Goal: Task Accomplishment & Management: Use online tool/utility

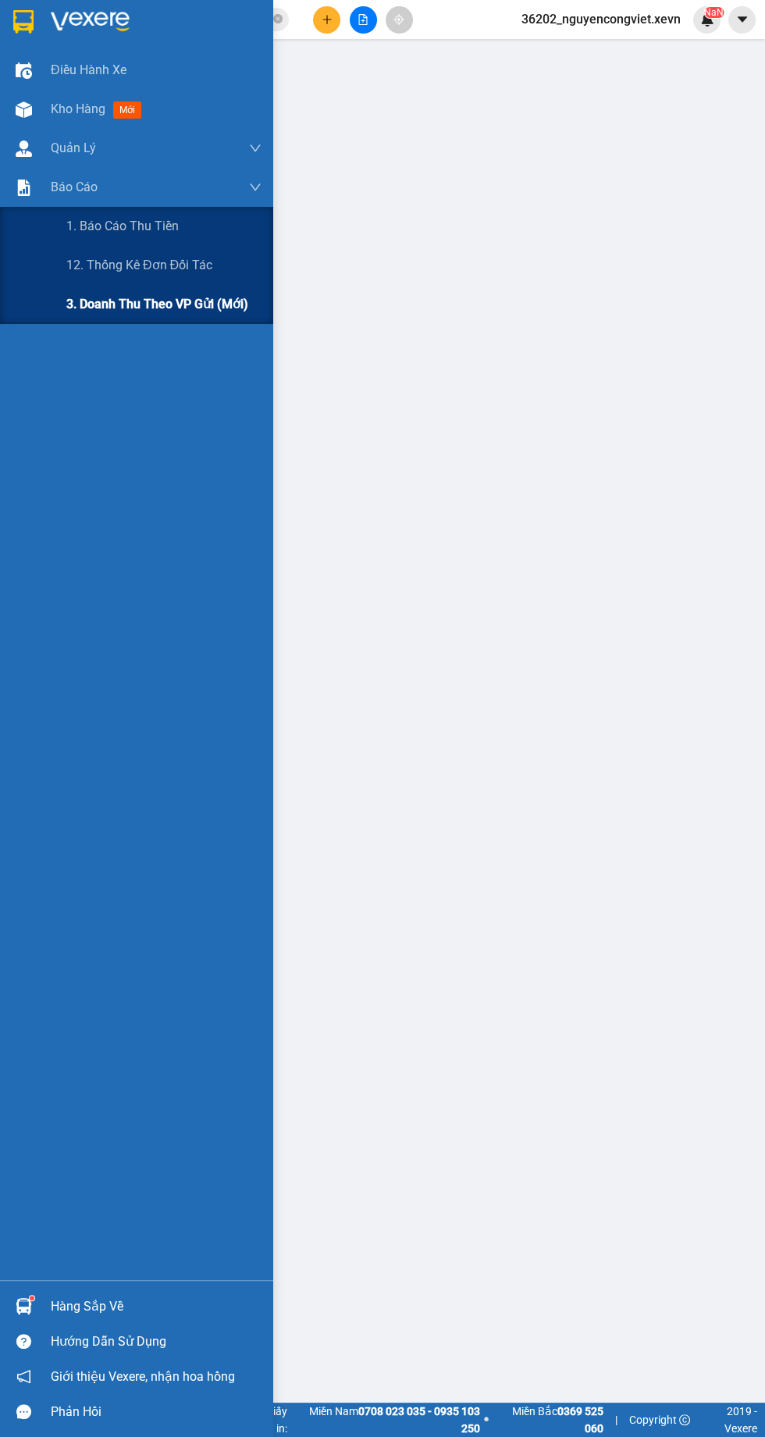
click at [168, 304] on span "3. Doanh Thu theo VP Gửi (mới)" at bounding box center [157, 304] width 182 height 20
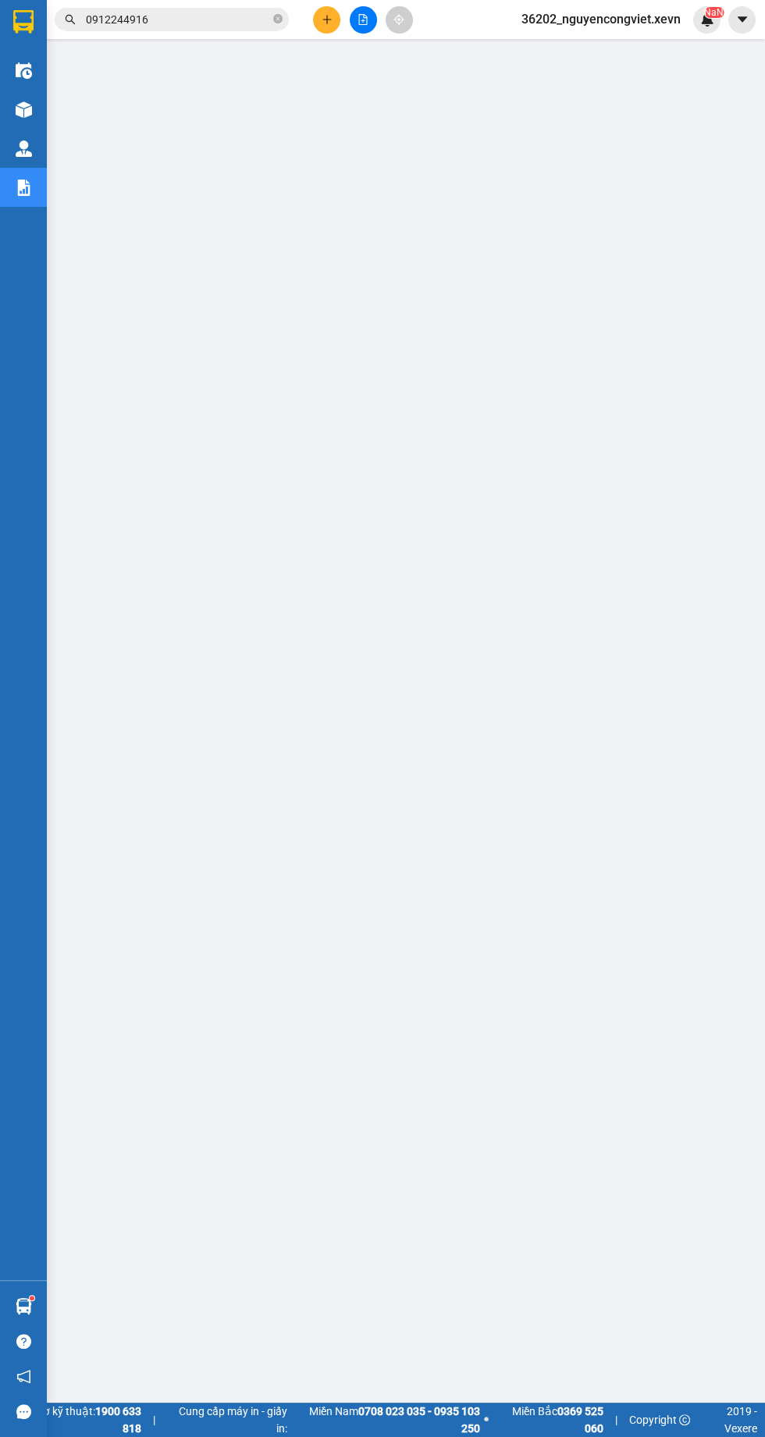
click at [23, 107] on img at bounding box center [24, 109] width 16 height 16
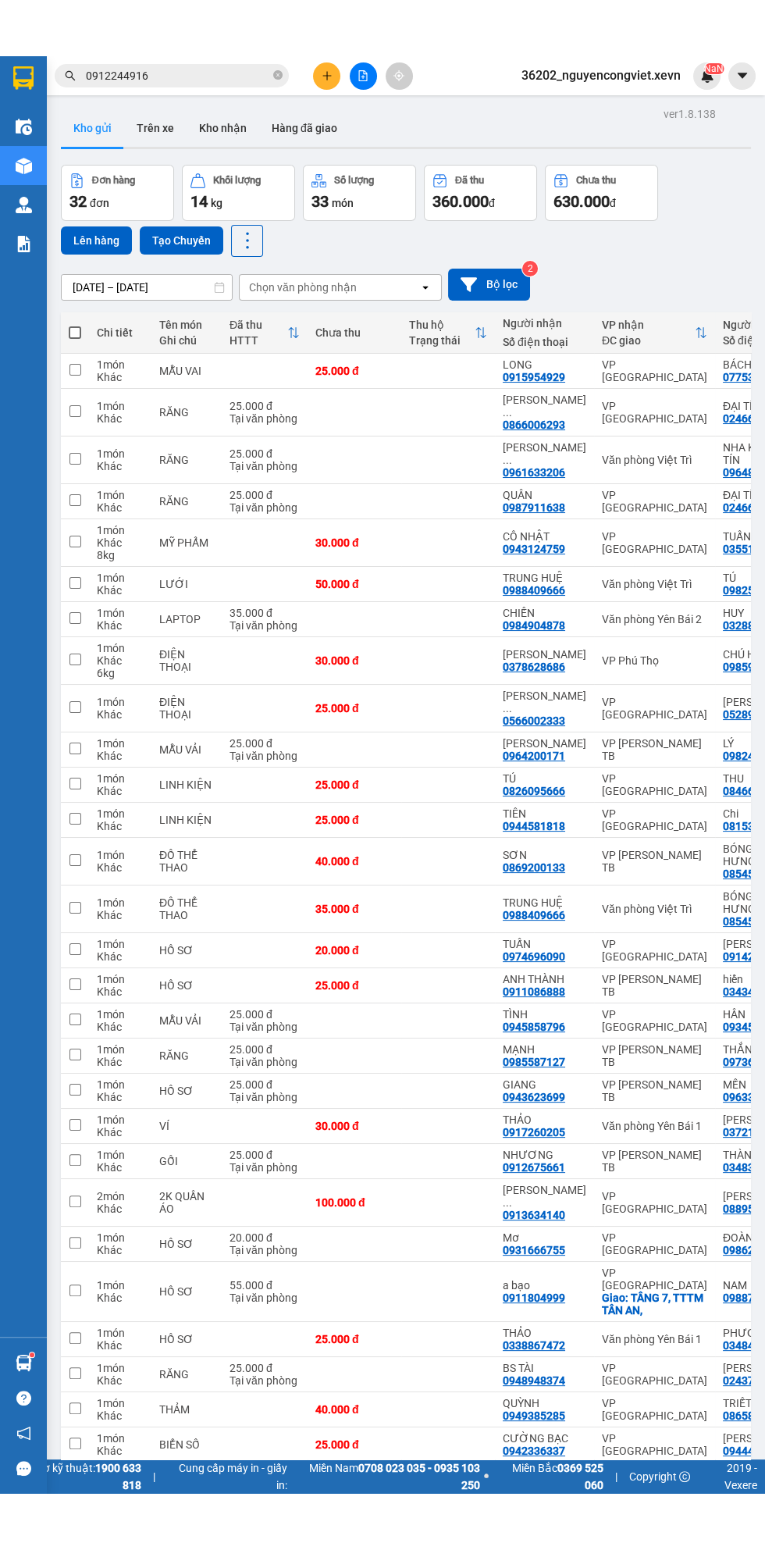
scroll to position [110, 0]
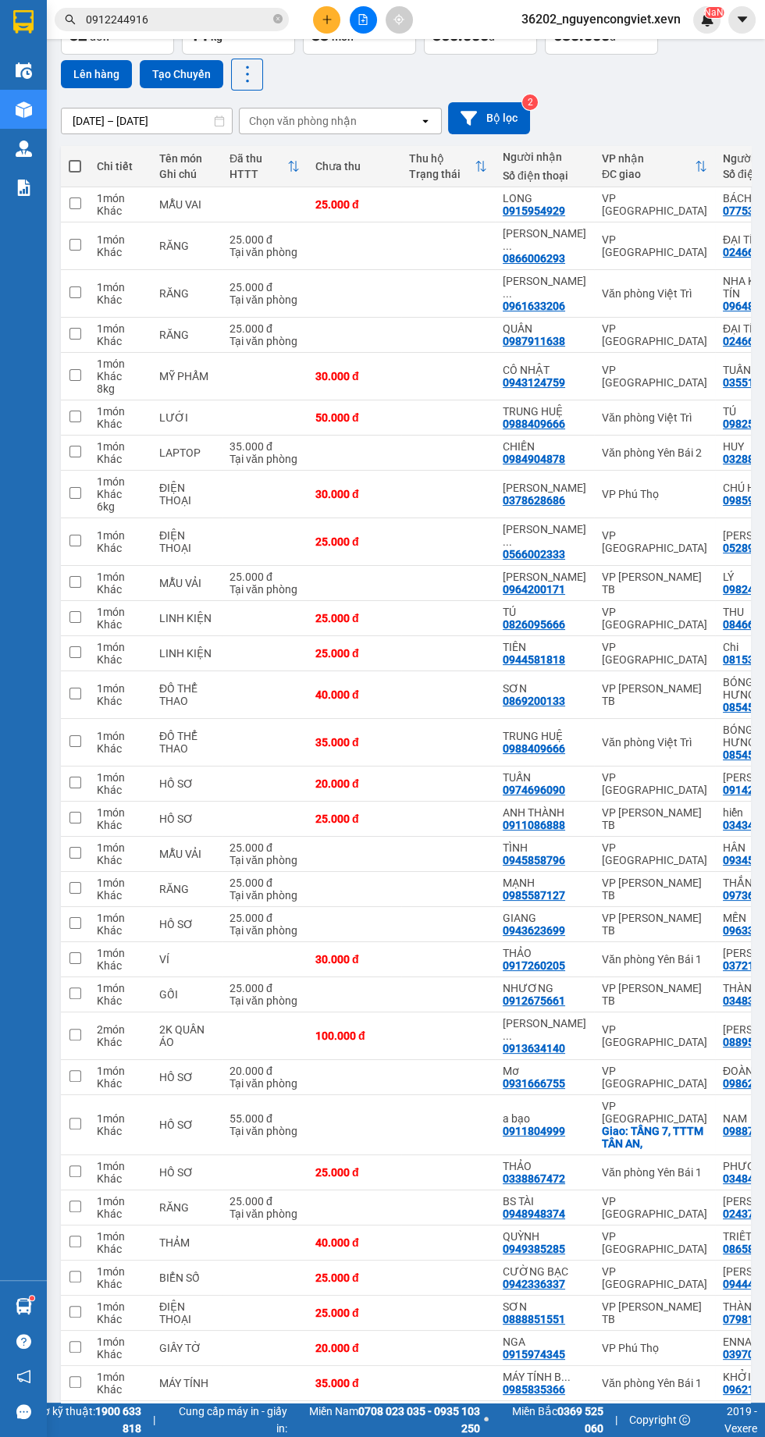
click at [31, 1301] on sup at bounding box center [32, 1298] width 5 height 5
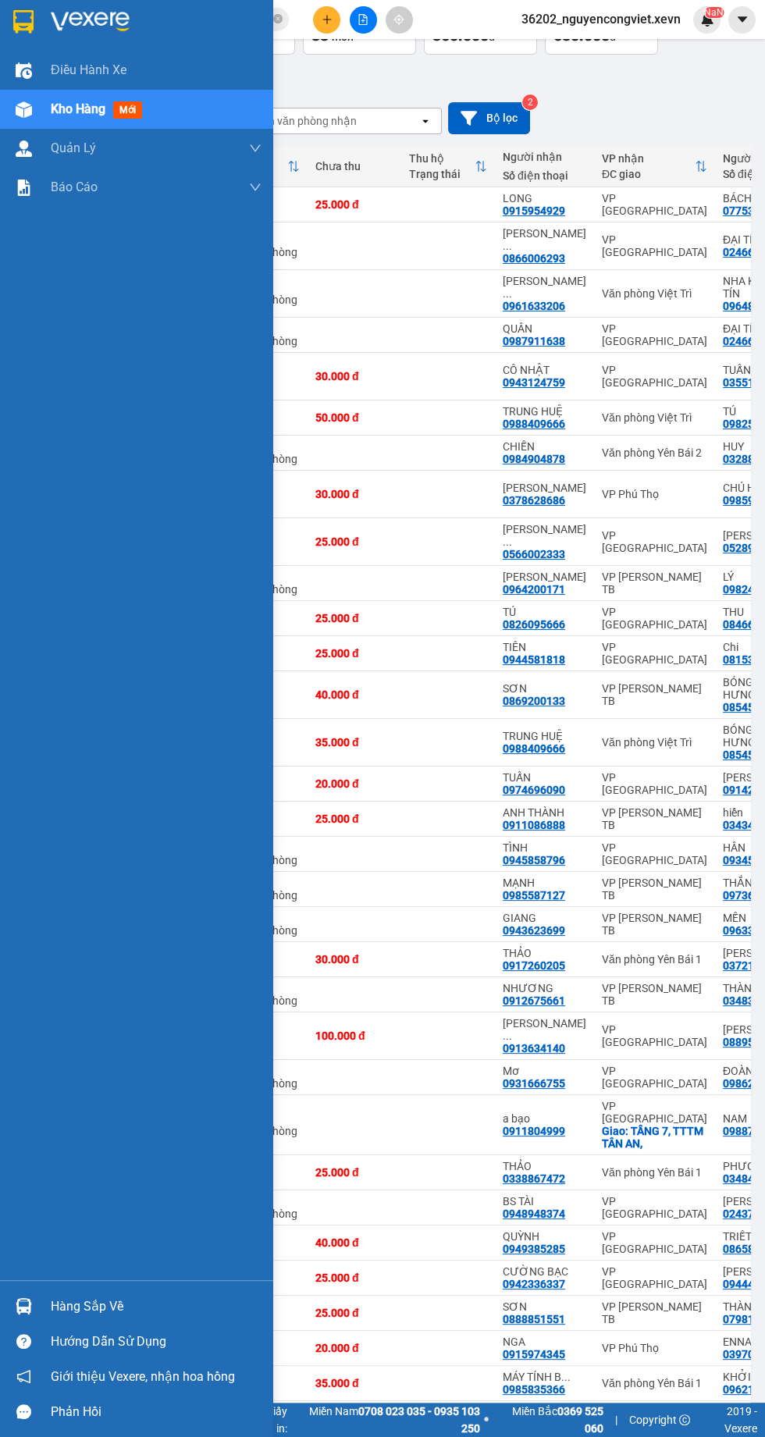
click at [26, 1280] on div "Điều hành xe Kho hàng mới Quản [PERSON_NAME] lý chuyến Quản lý giao nhận mới Qu…" at bounding box center [136, 666] width 273 height 1230
click at [23, 1315] on img at bounding box center [24, 1306] width 16 height 16
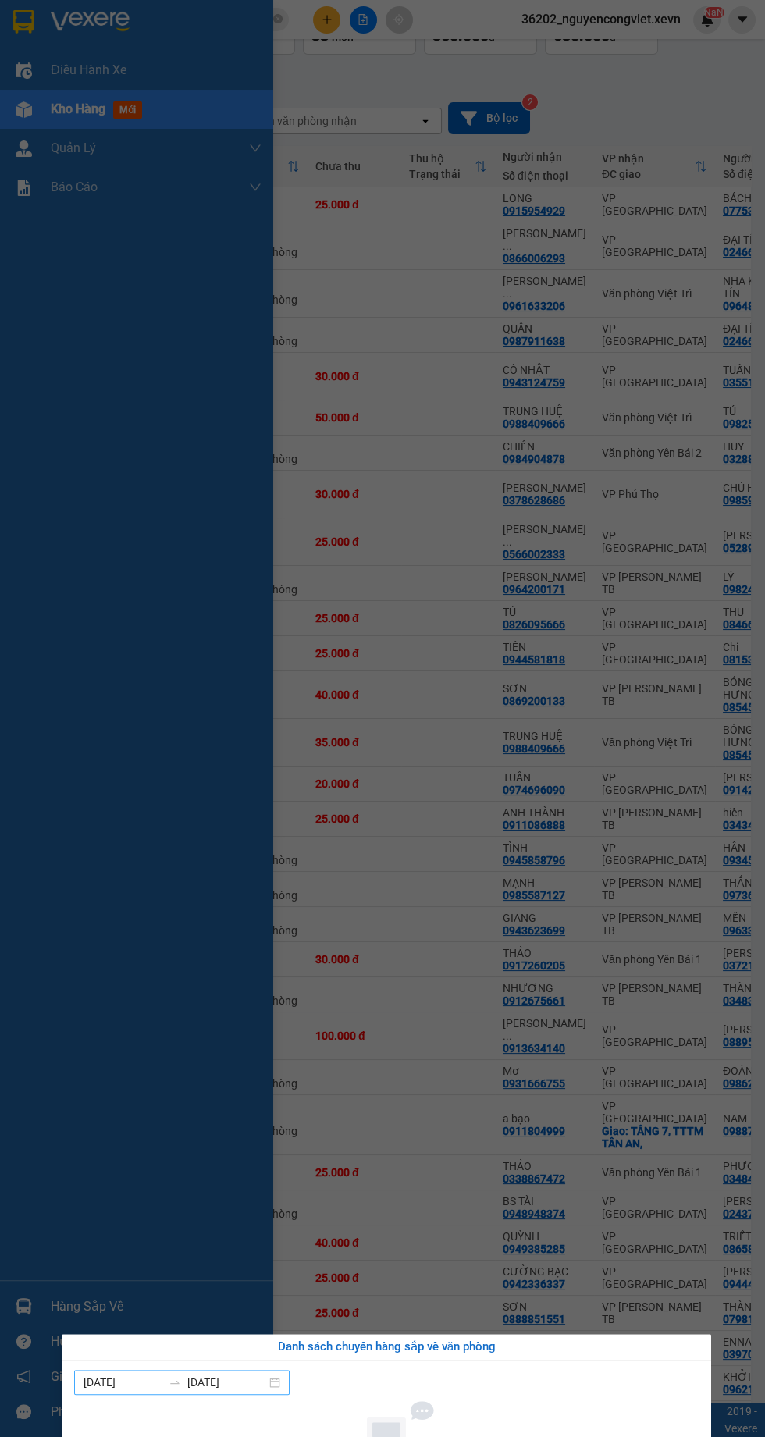
click at [145, 1384] on input "[DATE]" at bounding box center [123, 1382] width 79 height 17
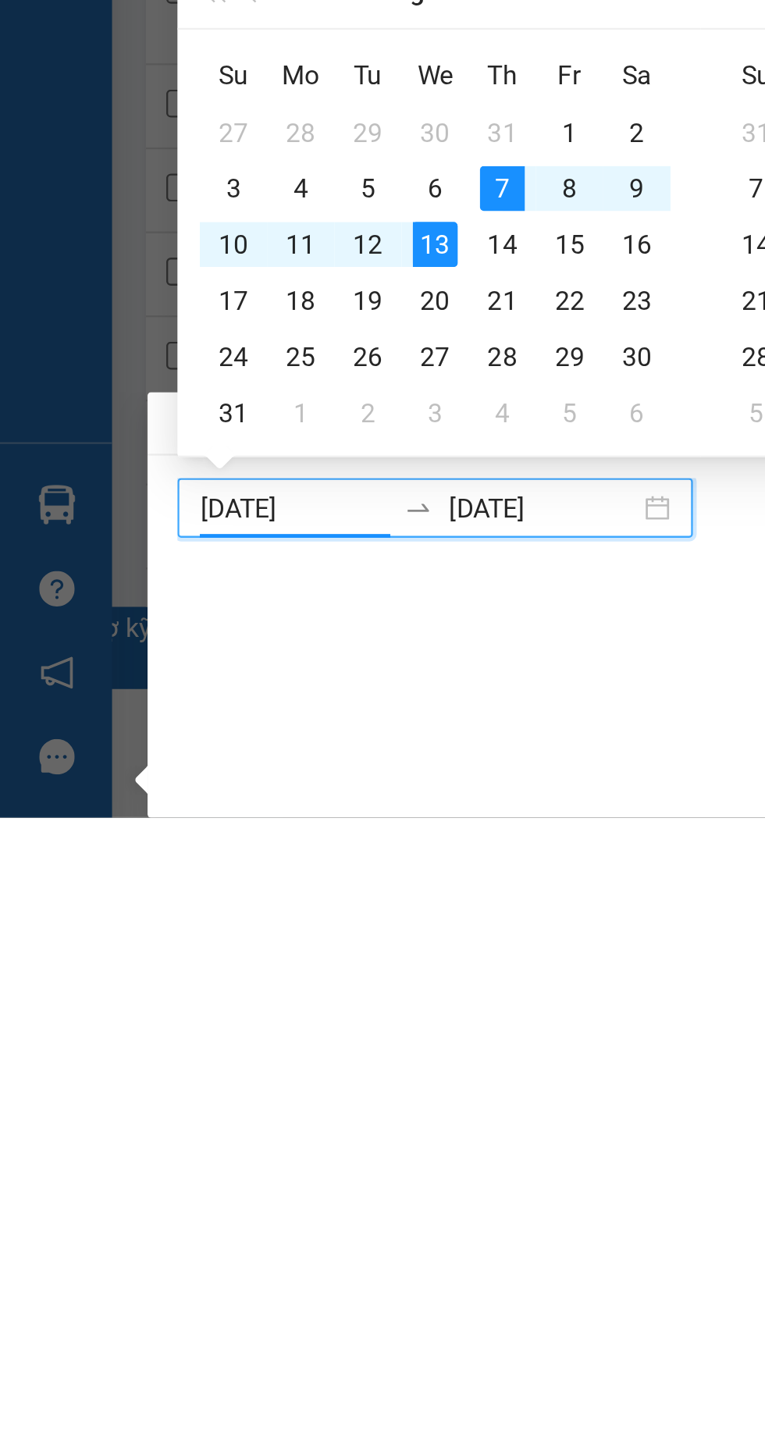
scroll to position [91, 0]
click at [208, 1188] on div "14" at bounding box center [210, 1197] width 19 height 19
type input "[DATE]"
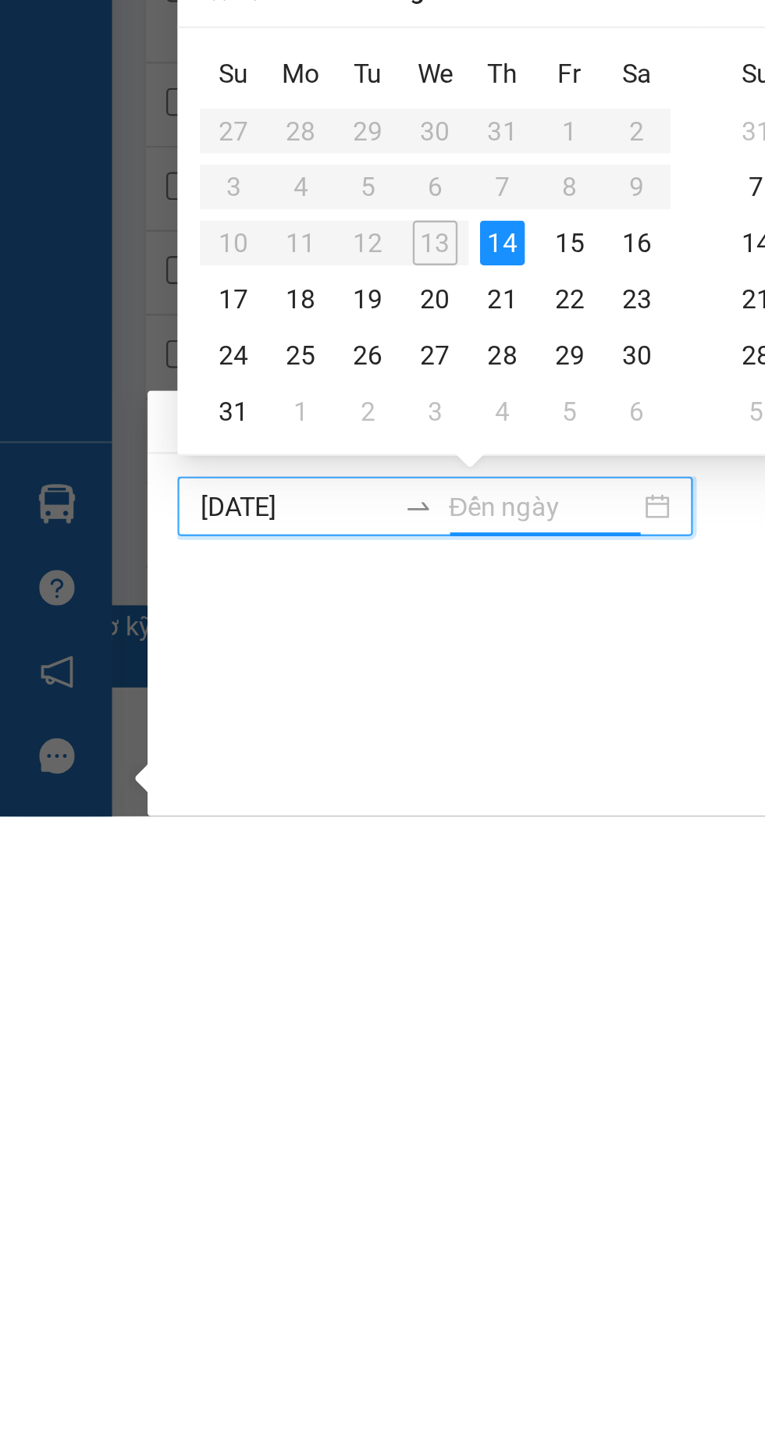
click at [208, 1188] on div "14" at bounding box center [210, 1197] width 19 height 19
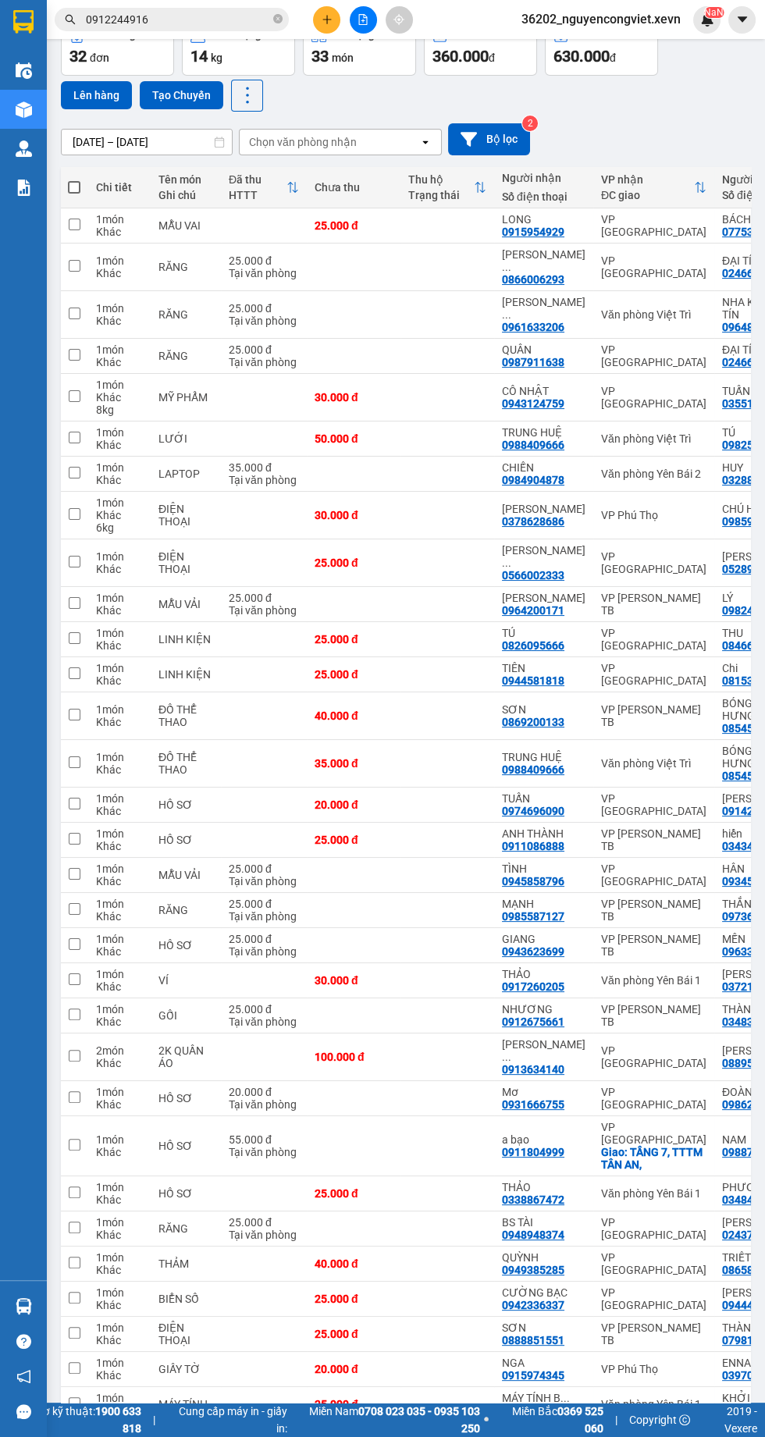
scroll to position [0, 0]
click at [25, 1320] on div at bounding box center [23, 1306] width 27 height 27
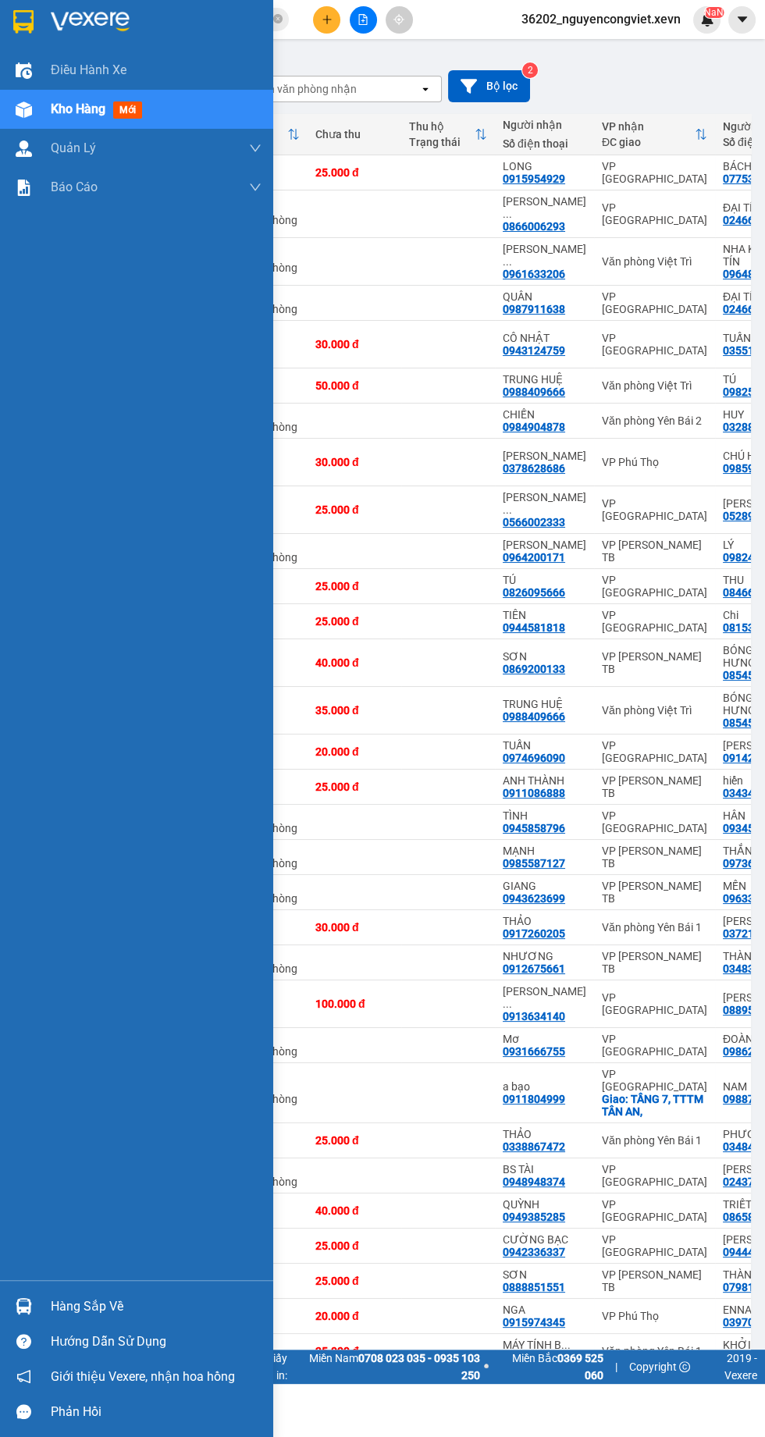
click at [596, 770] on td "VP [PERSON_NAME] TB" at bounding box center [654, 787] width 121 height 35
checkbox input "true"
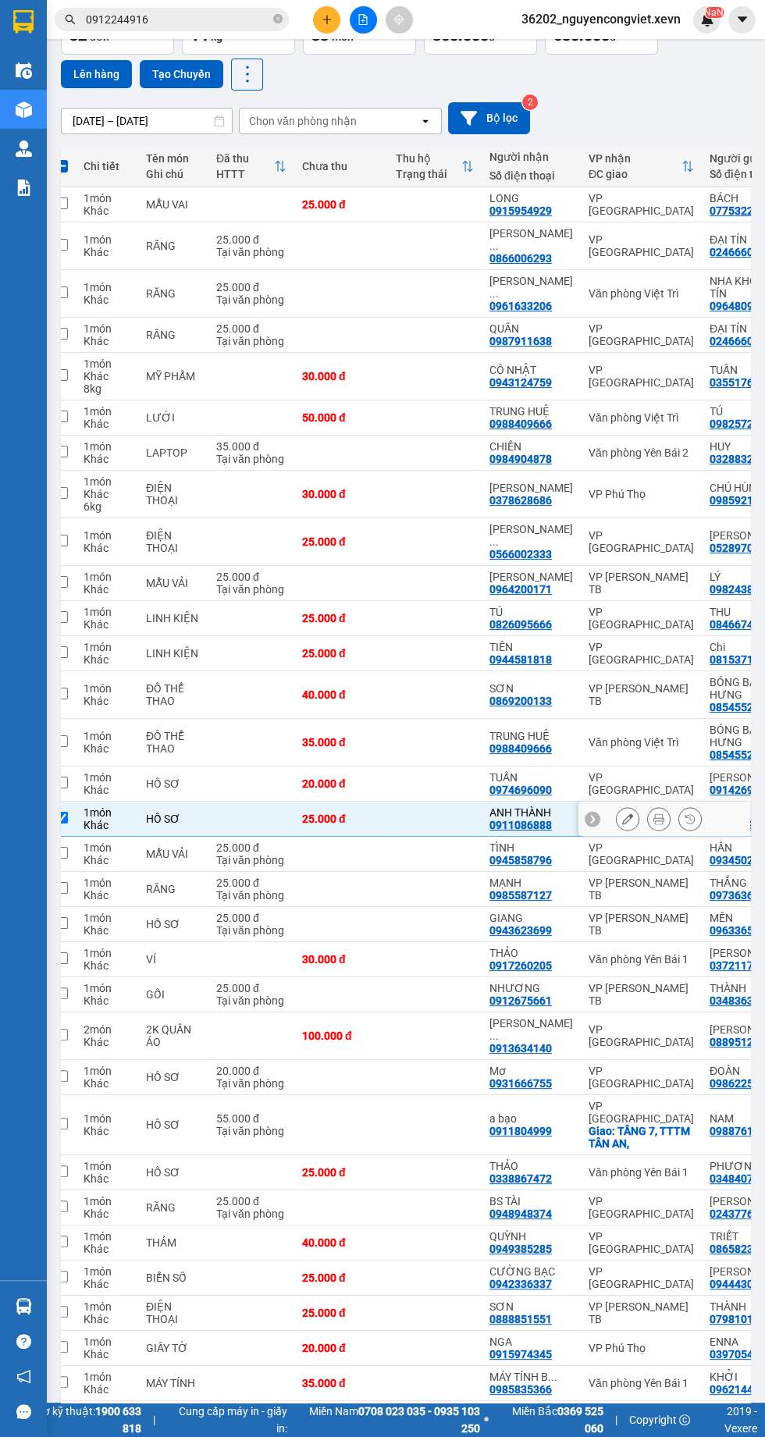
scroll to position [108, 0]
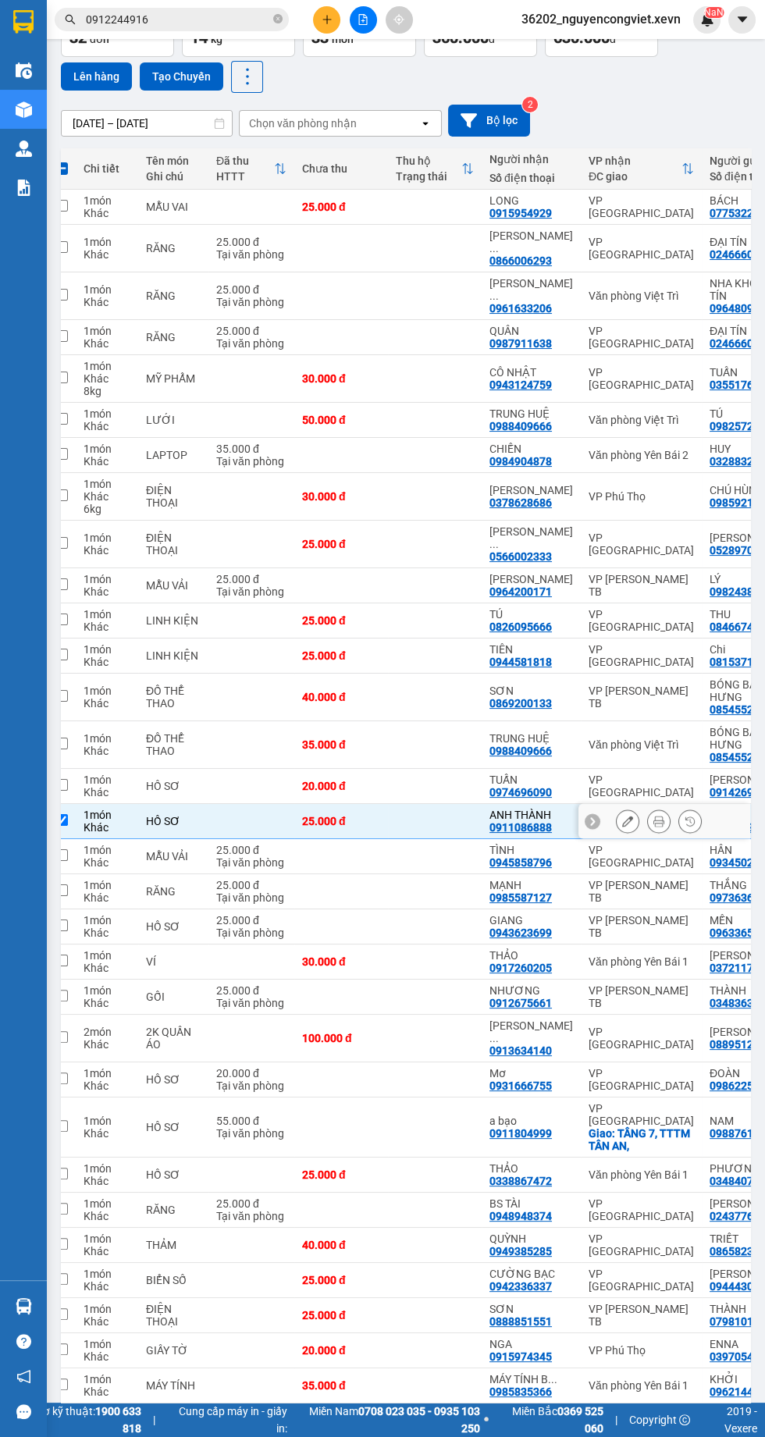
click at [368, 38] on div "Kết quả tìm kiếm ( 17 ) Bộ lọc Mã ĐH Trạng thái Món hàng Thu hộ Tổng cước Chưa …" at bounding box center [382, 19] width 765 height 39
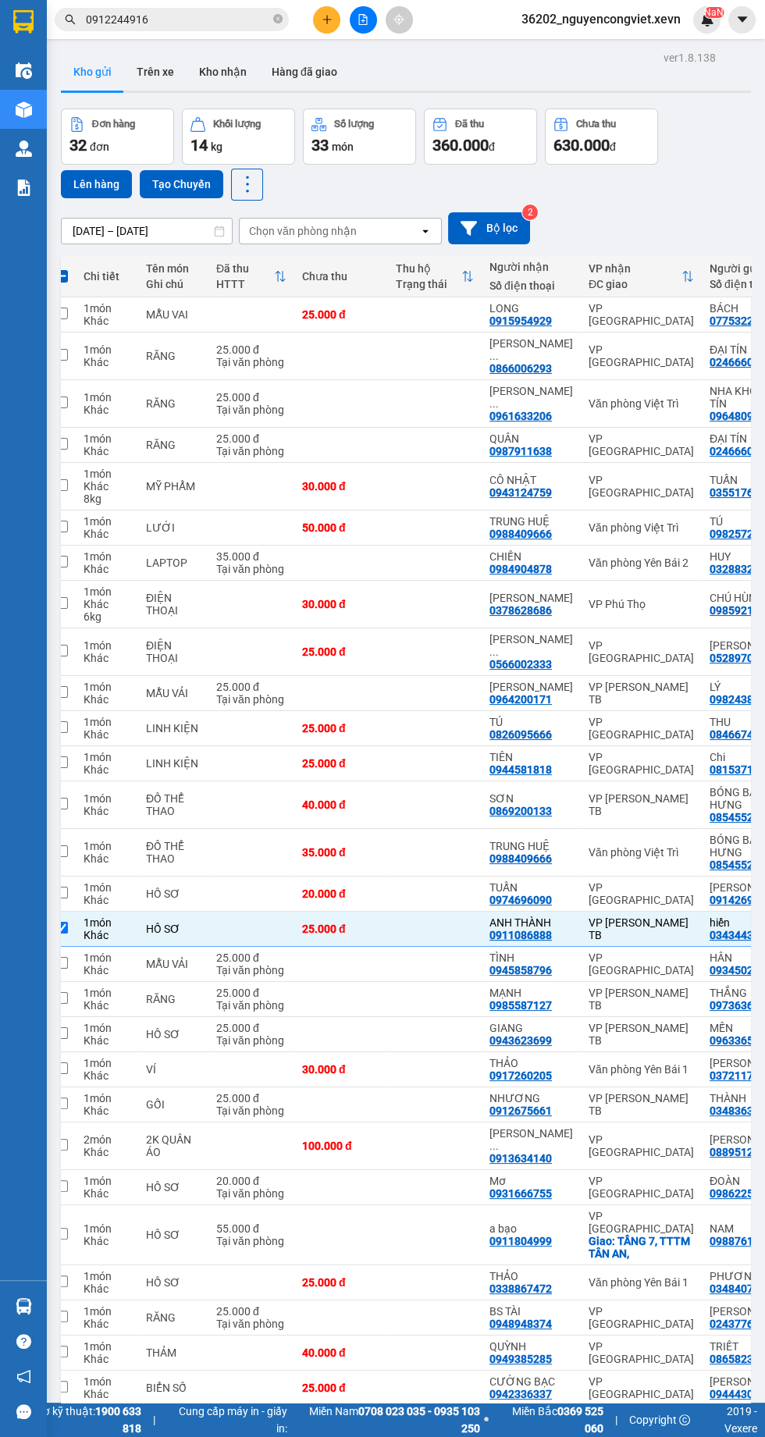
click at [361, 30] on button at bounding box center [363, 19] width 27 height 27
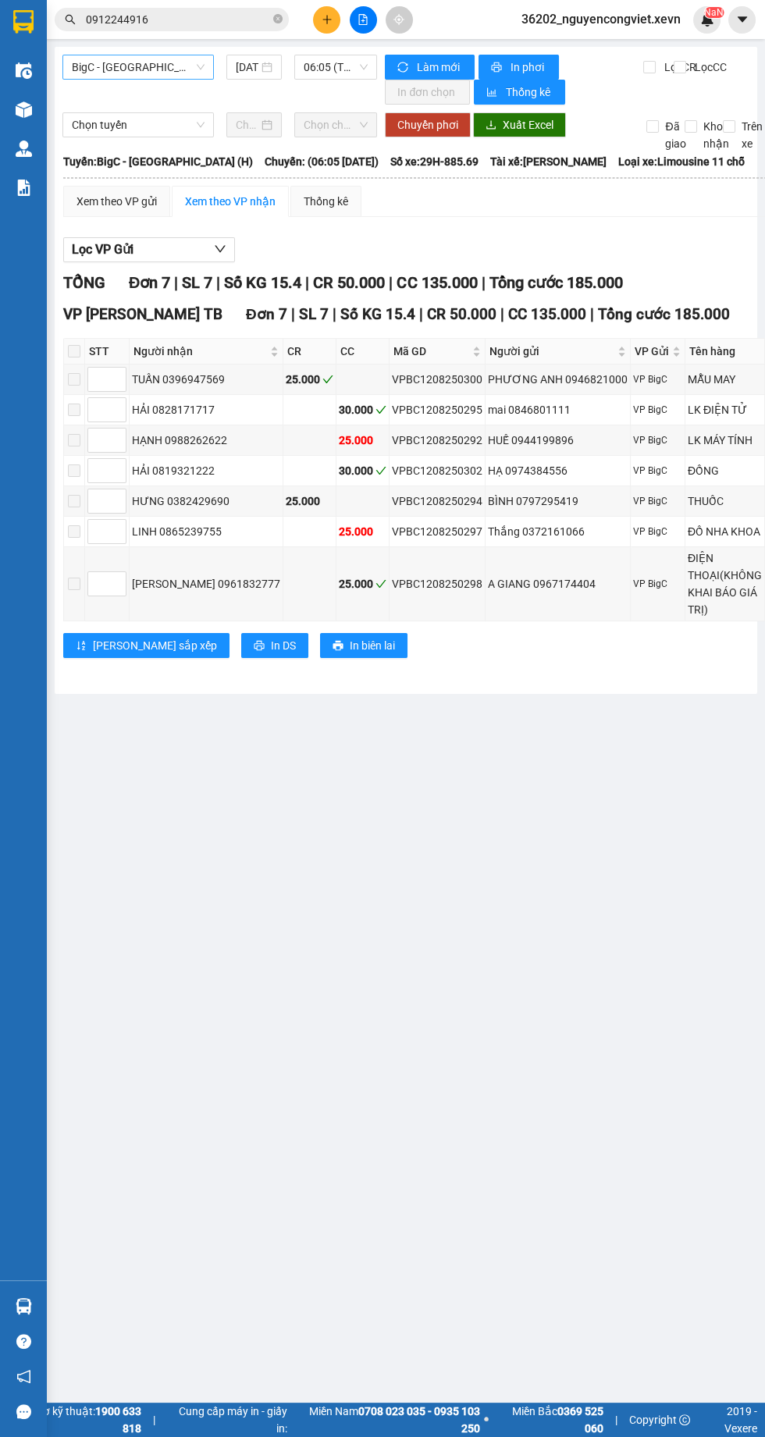
click at [140, 66] on span "BigC - [GEOGRAPHIC_DATA] (H)" at bounding box center [138, 66] width 133 height 23
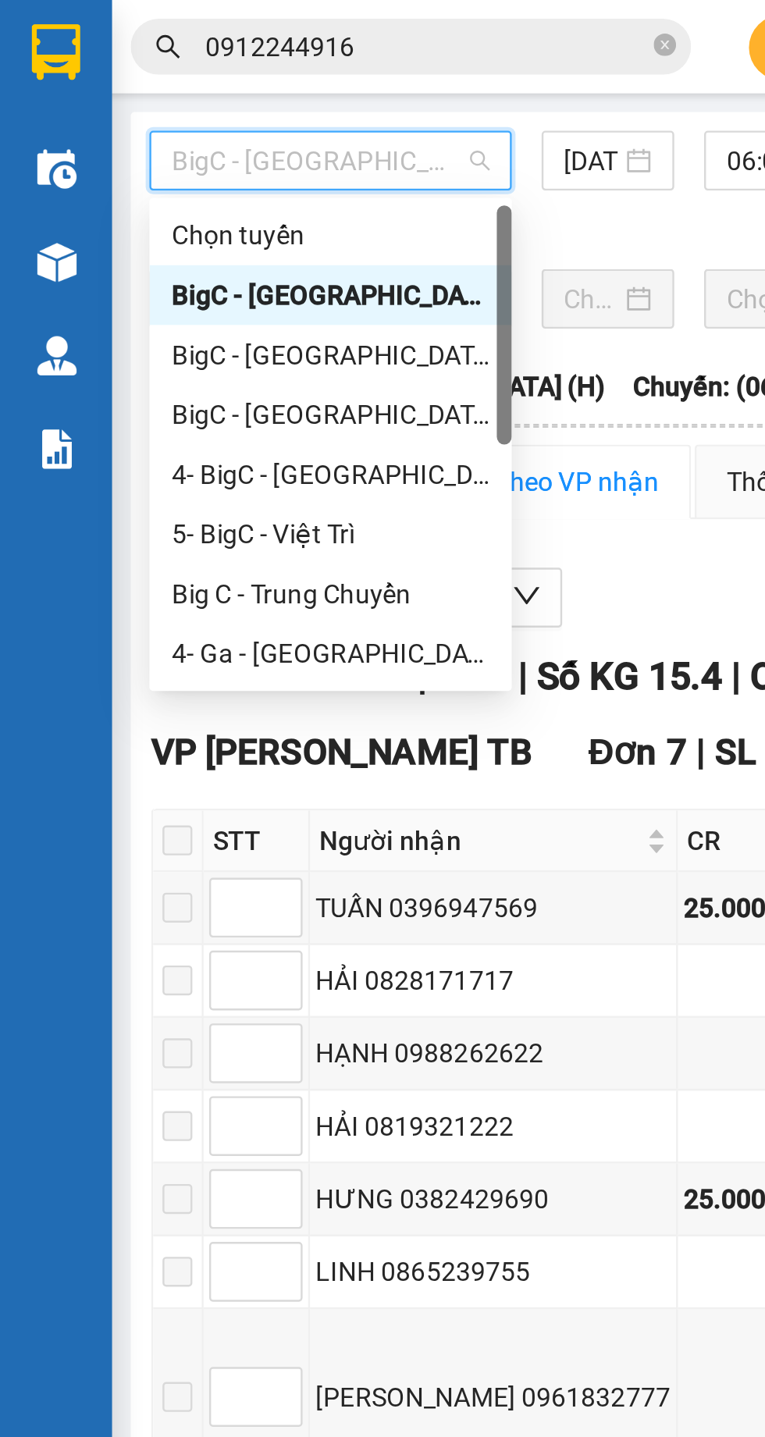
scroll to position [75, 0]
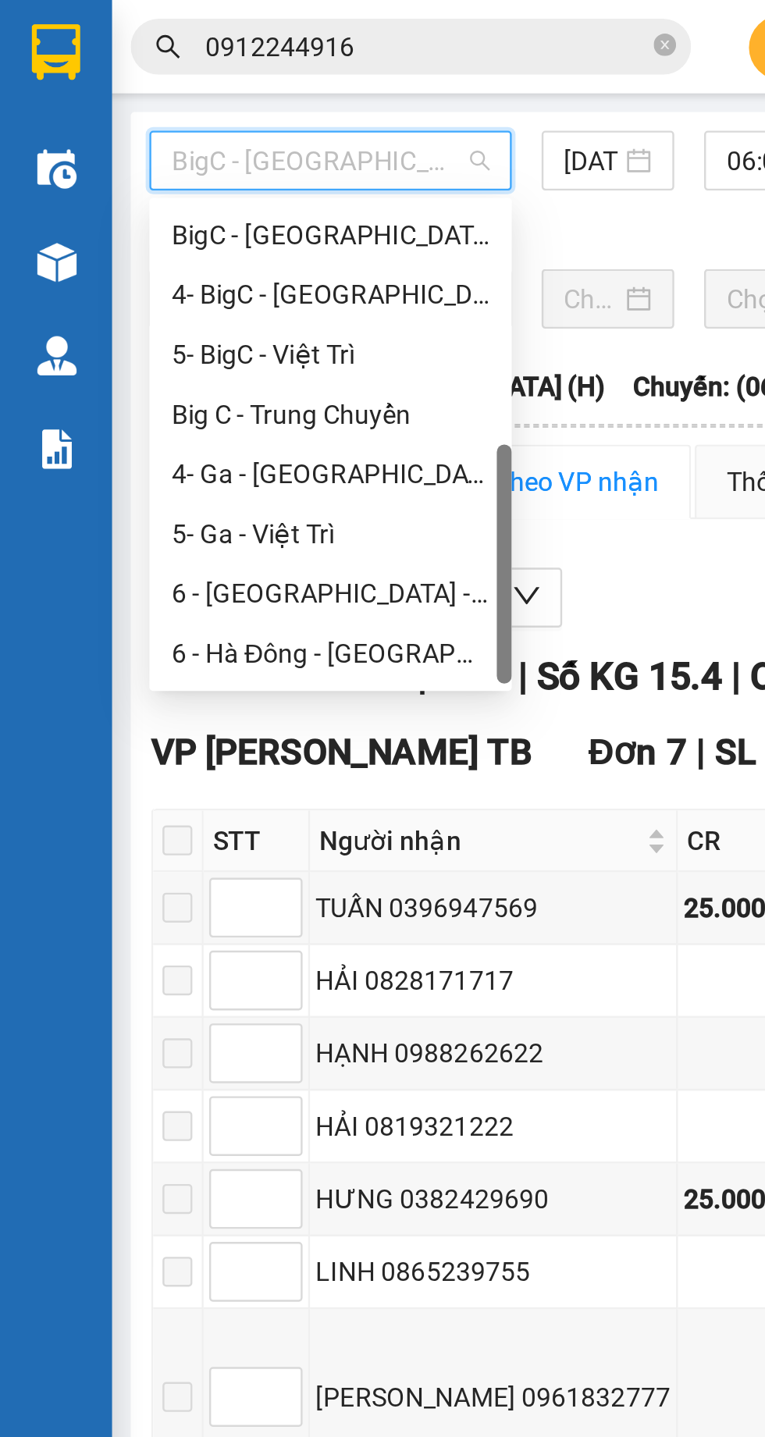
click at [106, 274] on div "6 - Hà Đông - [GEOGRAPHIC_DATA]" at bounding box center [138, 273] width 133 height 17
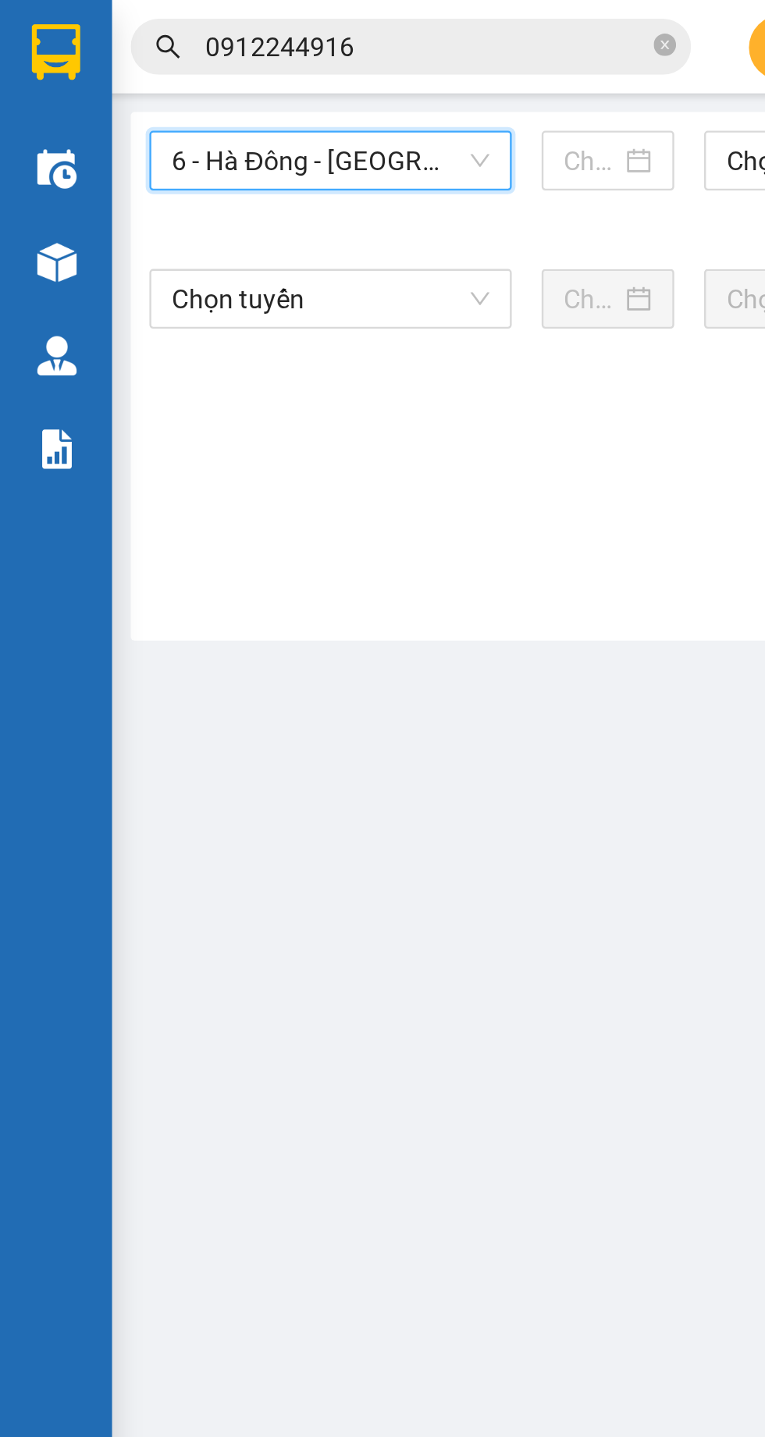
type input "[DATE]"
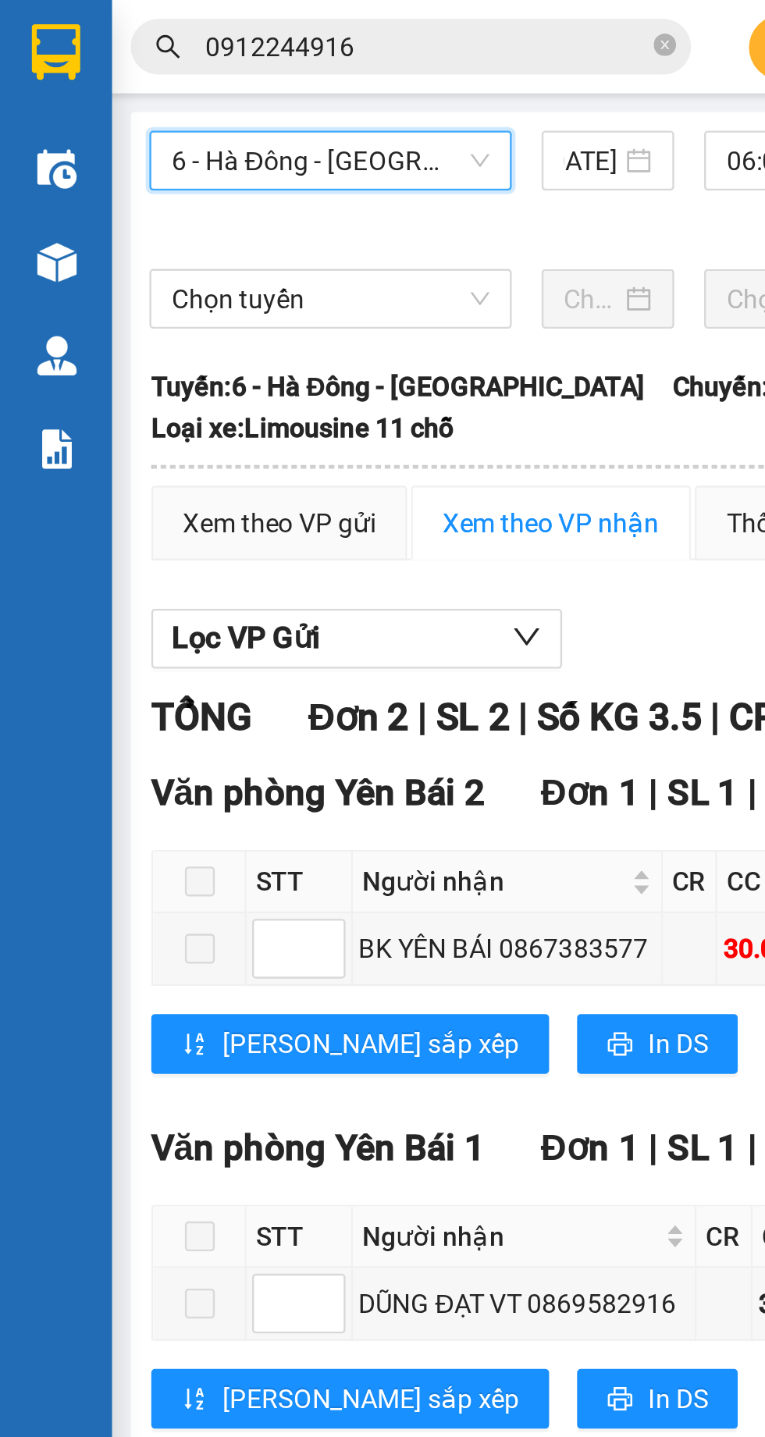
scroll to position [0, 4]
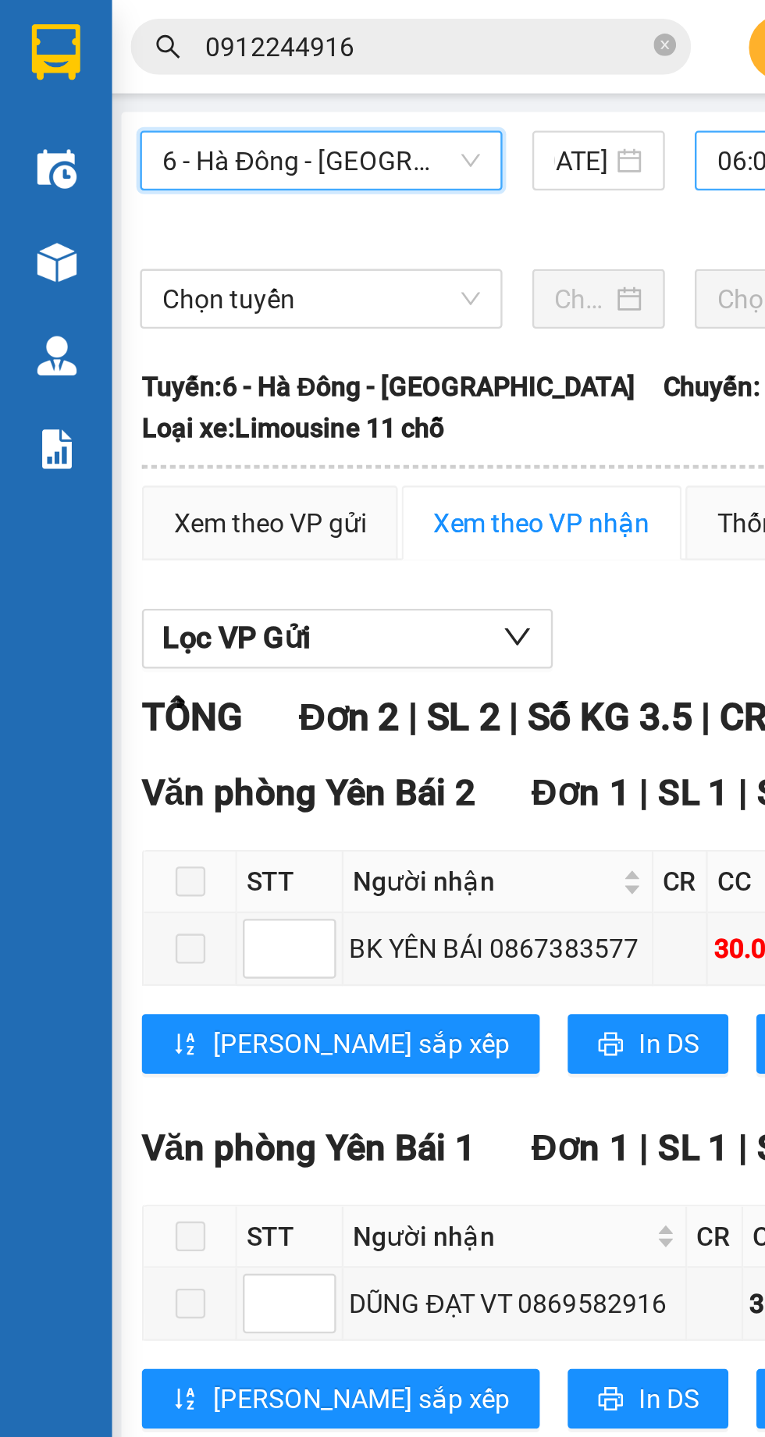
click at [301, 66] on span "06:05 (TC) - 29G-020.94" at bounding box center [332, 66] width 64 height 23
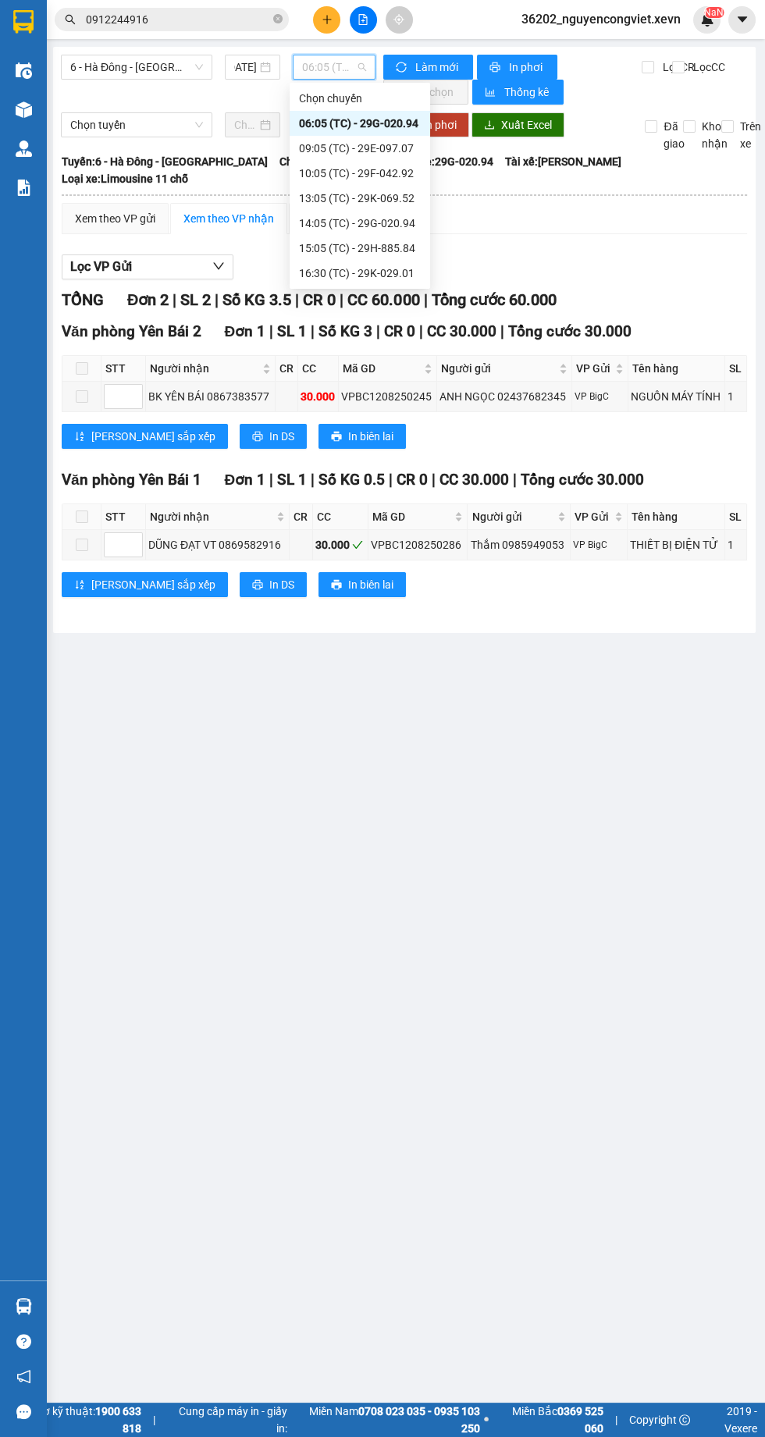
scroll to position [0, 0]
click at [330, 269] on div "16:30 (TC) - 29K-029.01" at bounding box center [360, 273] width 122 height 17
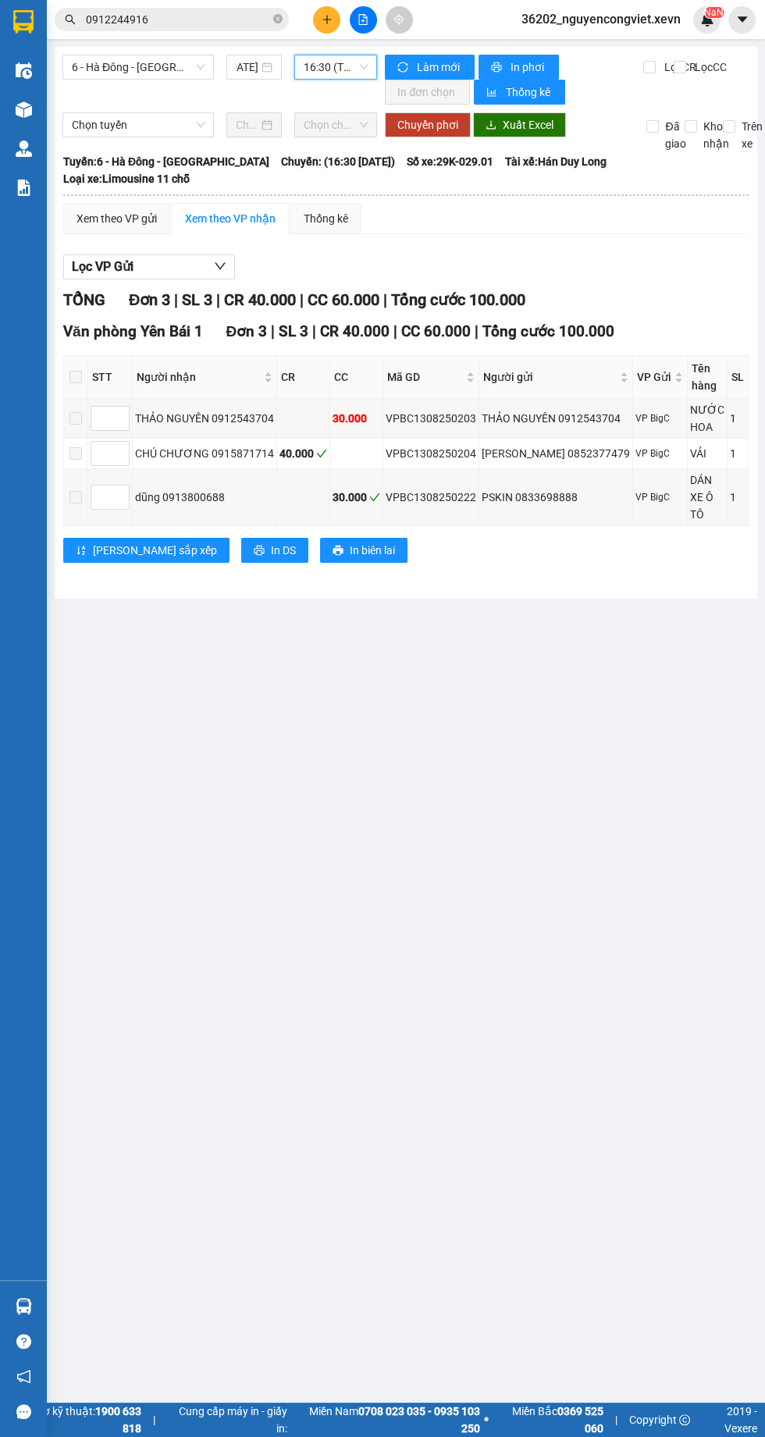
click at [334, 67] on span "16:30 (TC) - 29K-029.01" at bounding box center [336, 66] width 64 height 23
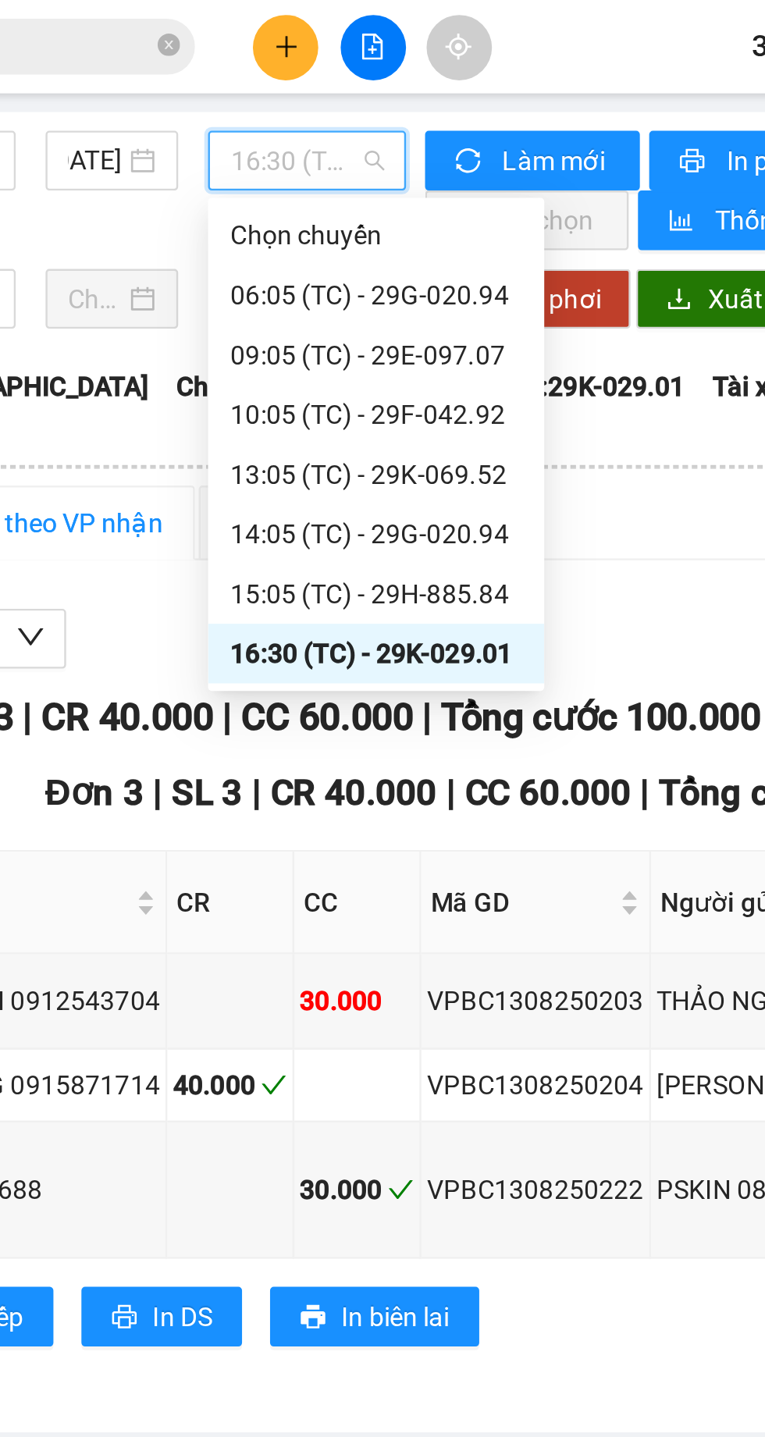
click at [355, 242] on div "15:05 (TC) - 29H-885.84" at bounding box center [365, 248] width 122 height 17
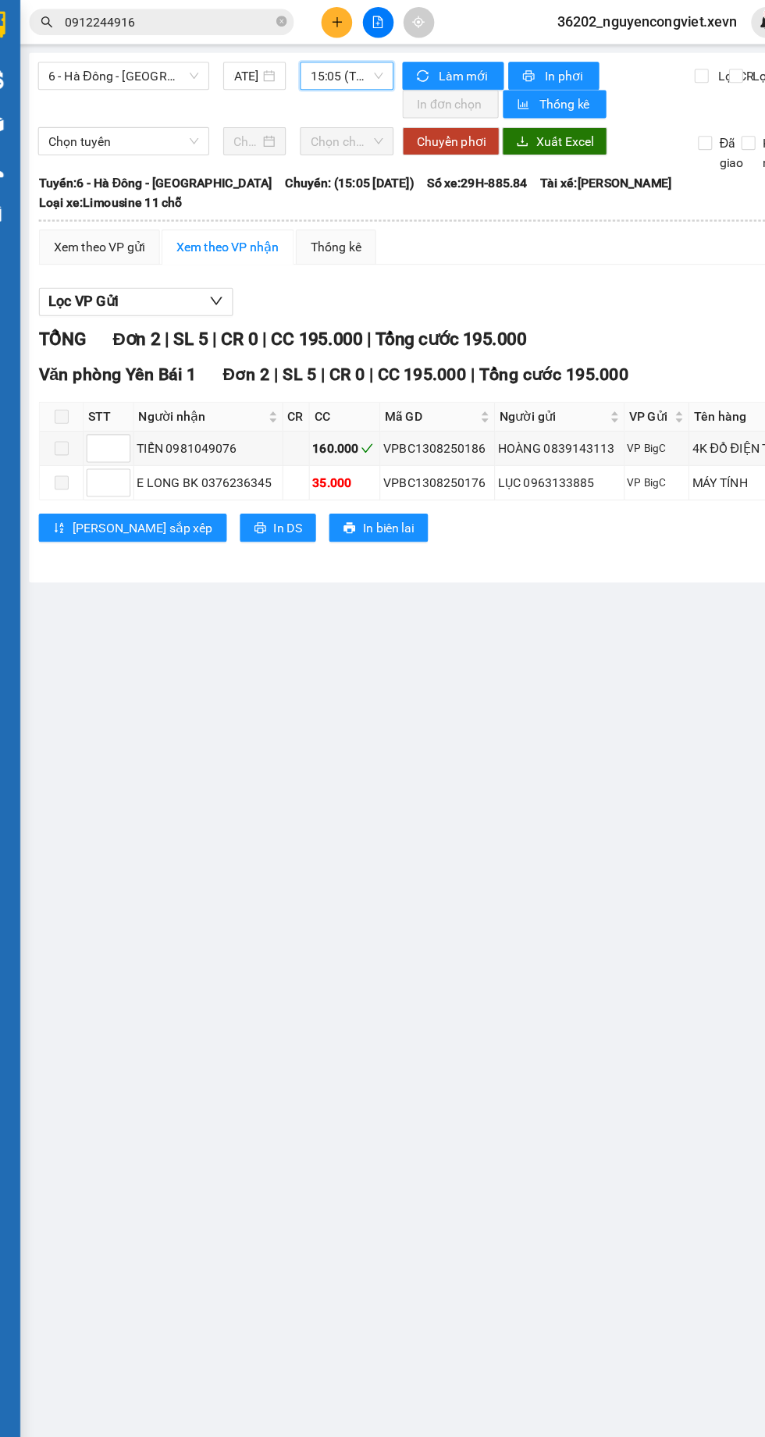
scroll to position [0, 4]
click at [335, 66] on span "15:05 (TC) - 29H-885.84" at bounding box center [332, 66] width 64 height 23
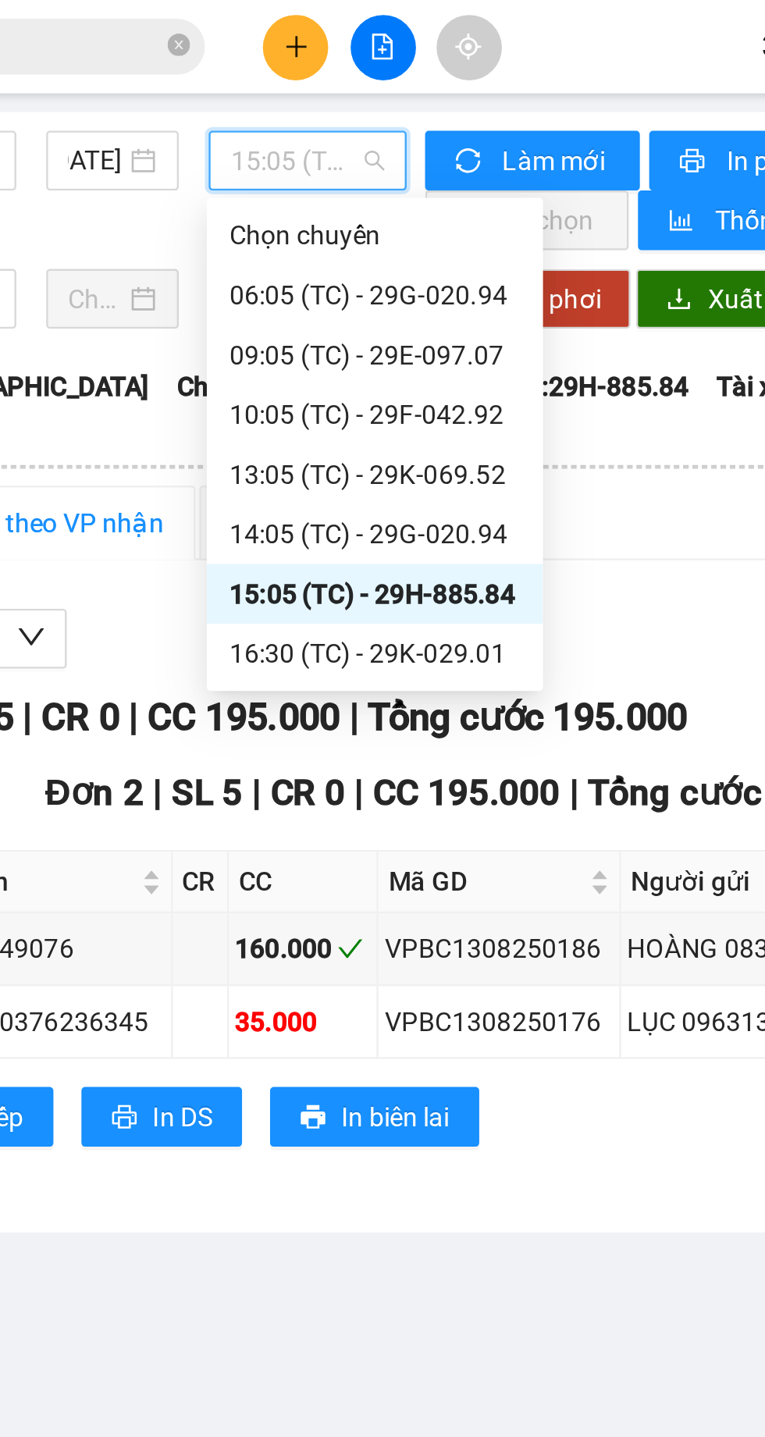
click at [393, 222] on div "14:05 (TC) - 29G-020.94" at bounding box center [360, 223] width 122 height 17
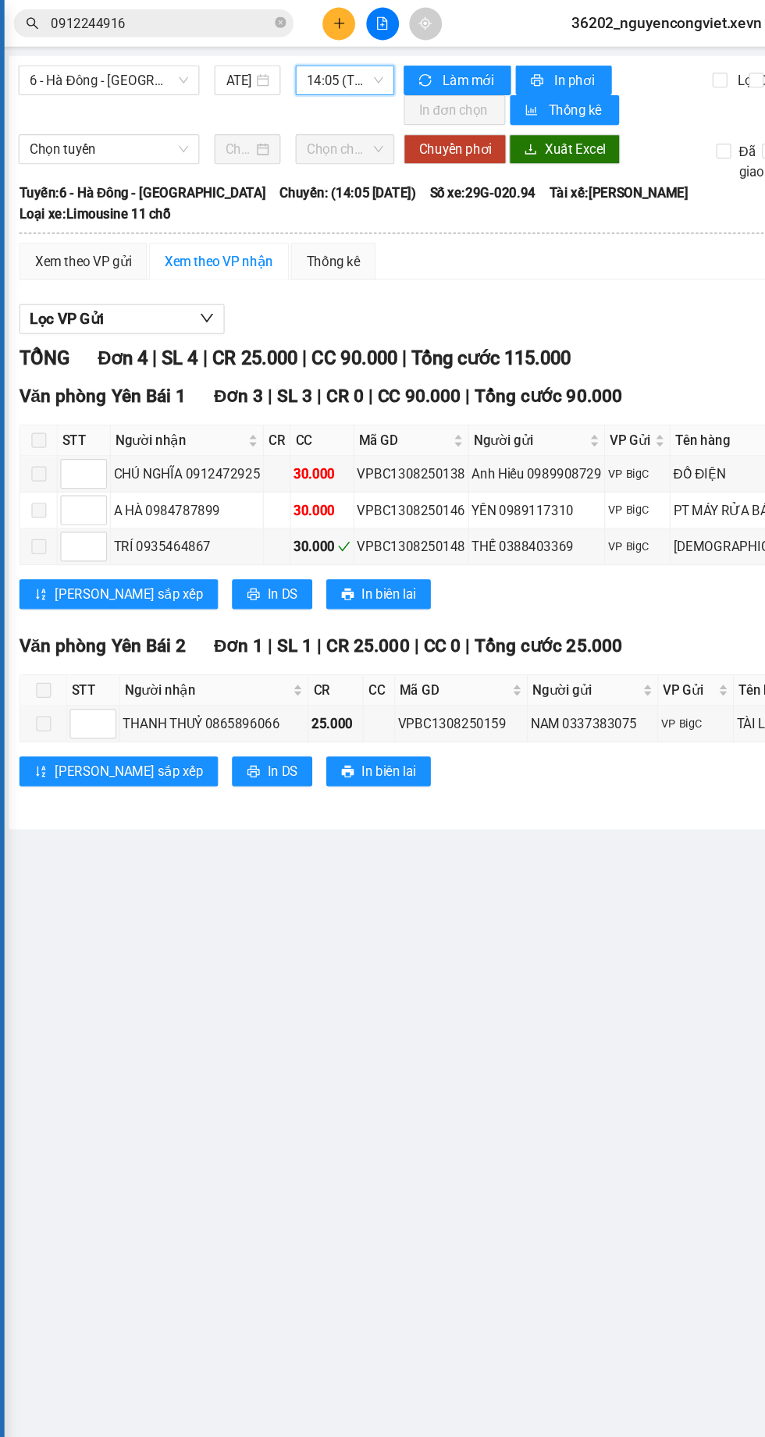
scroll to position [0, 2]
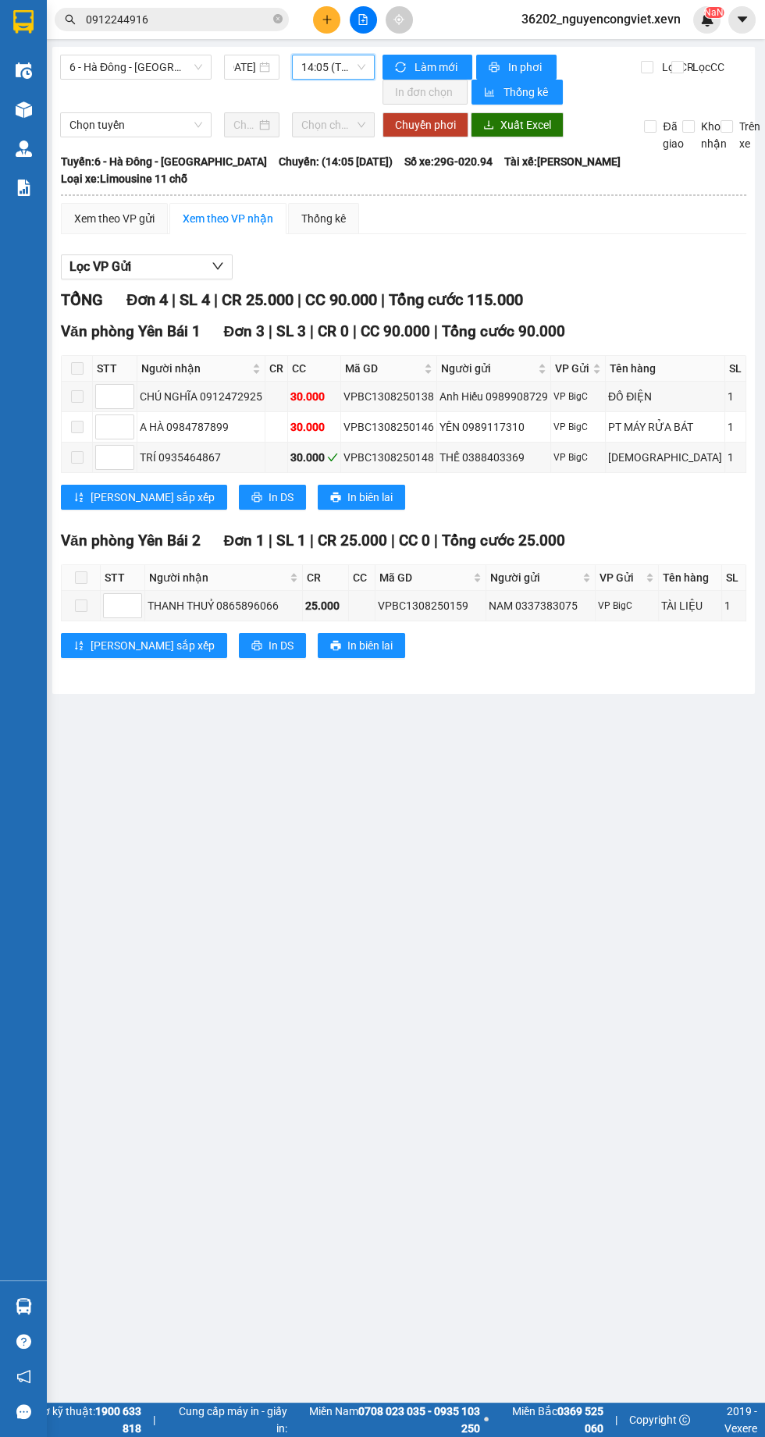
click at [333, 62] on span "14:05 (TC) - 29G-020.94" at bounding box center [333, 66] width 64 height 23
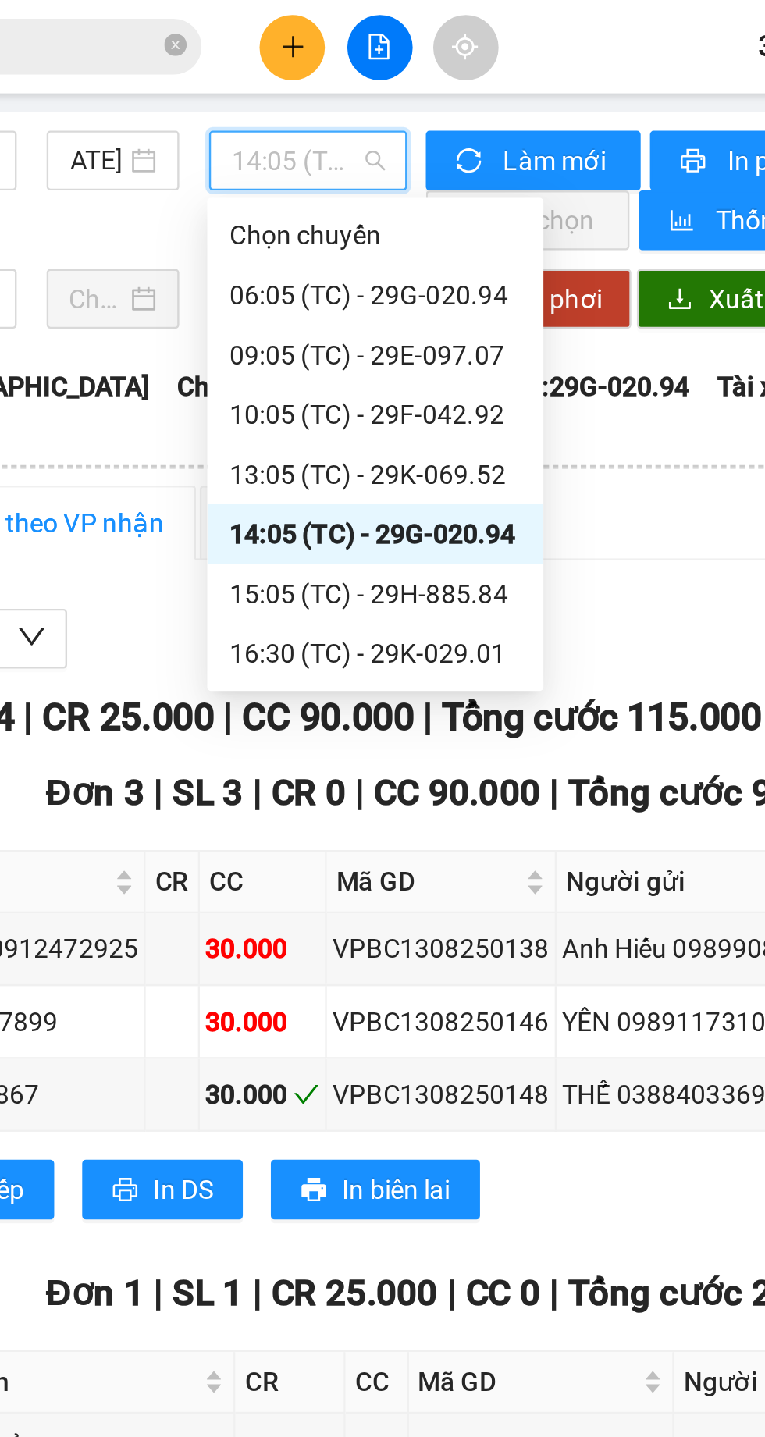
click at [394, 198] on div "13:05 (TC) - 29K-069.52" at bounding box center [362, 198] width 122 height 17
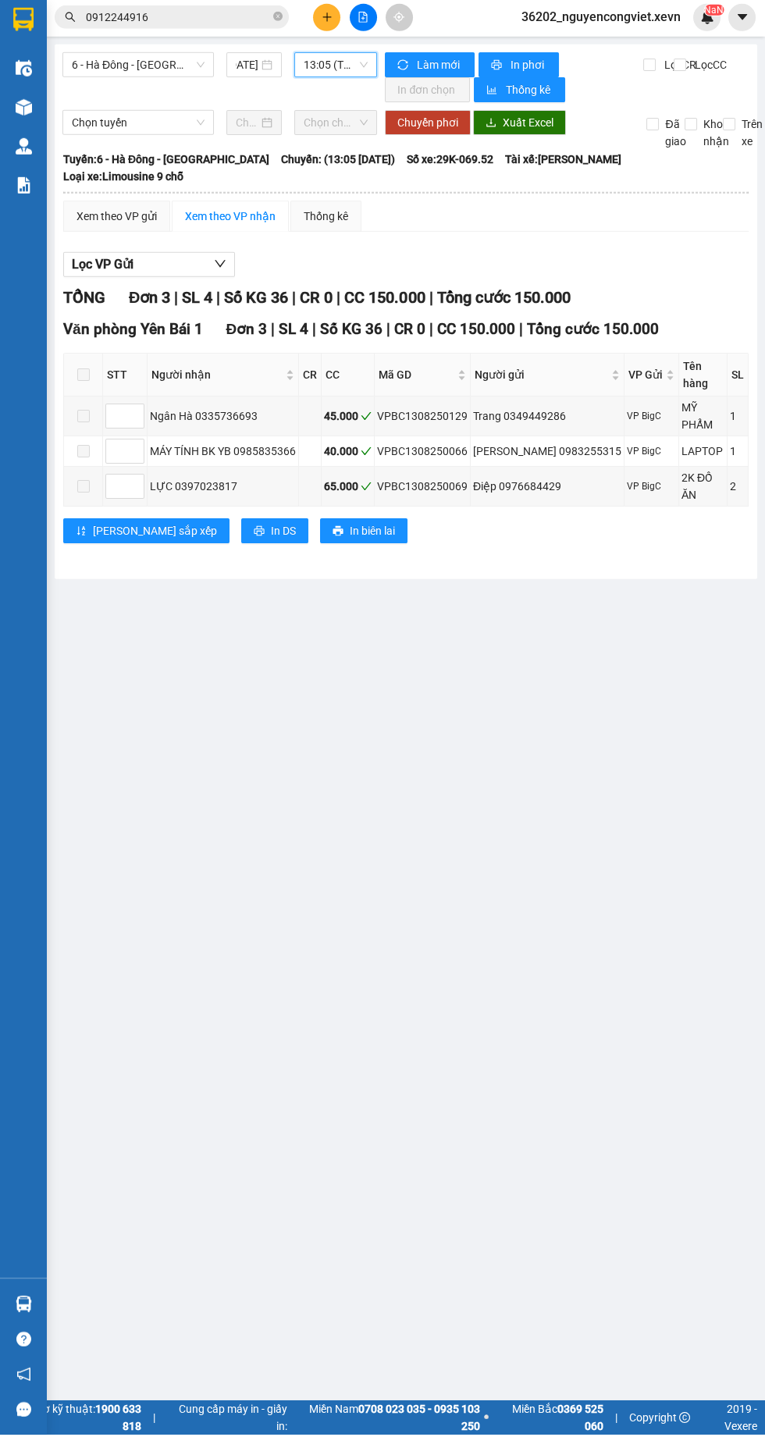
click at [327, 62] on span "13:05 (TC) - 29K-069.52" at bounding box center [336, 66] width 64 height 23
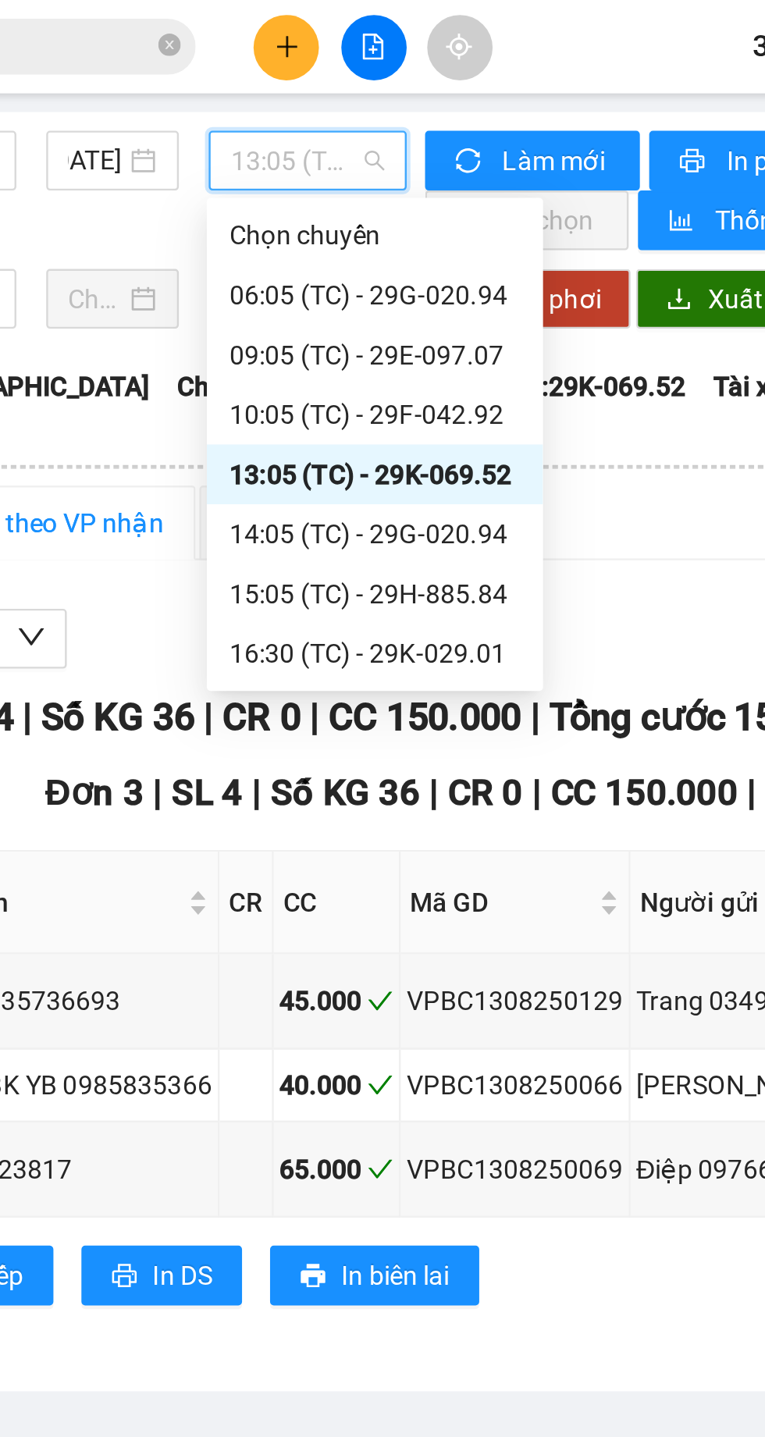
click at [401, 148] on div "09:05 (TC) - 29E-097.07" at bounding box center [364, 148] width 122 height 17
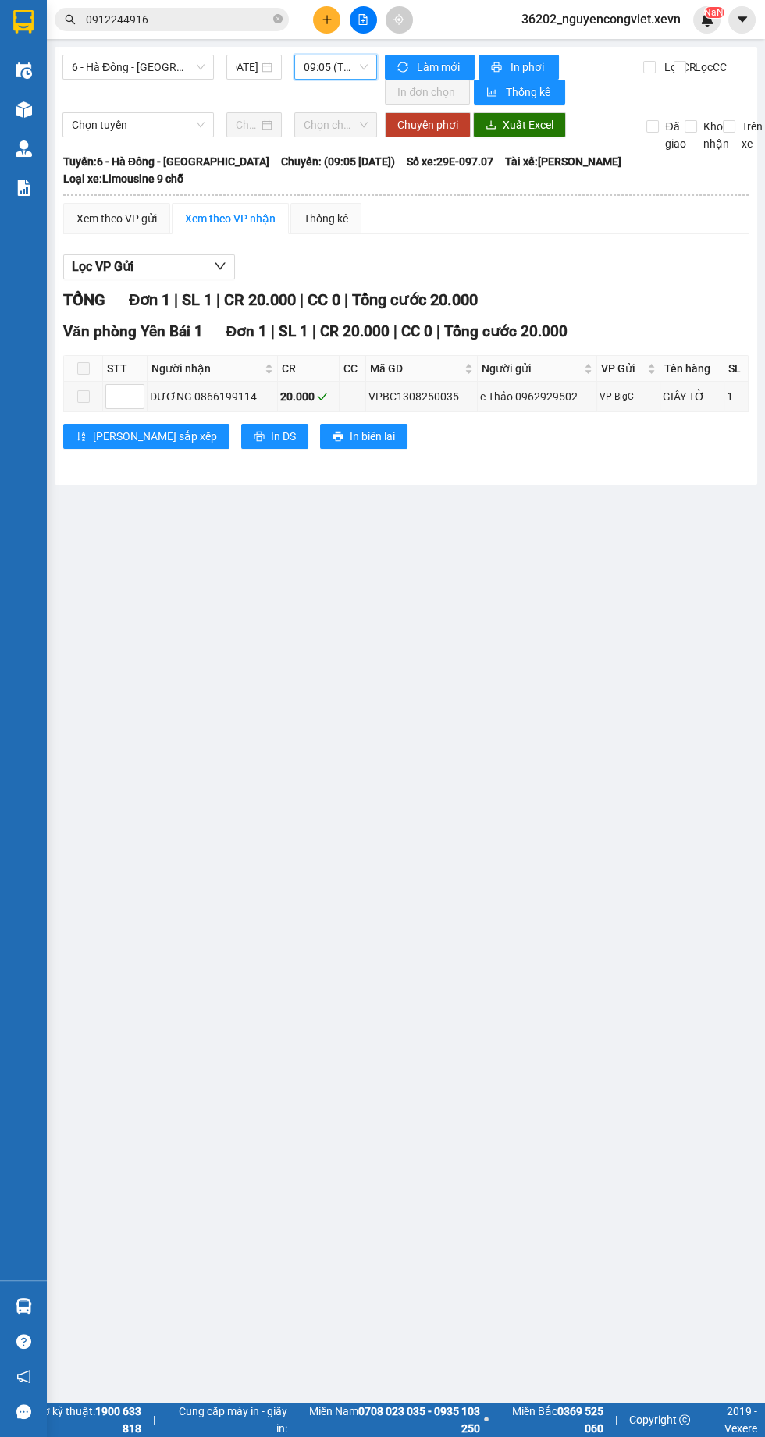
click at [21, 109] on img at bounding box center [24, 109] width 16 height 16
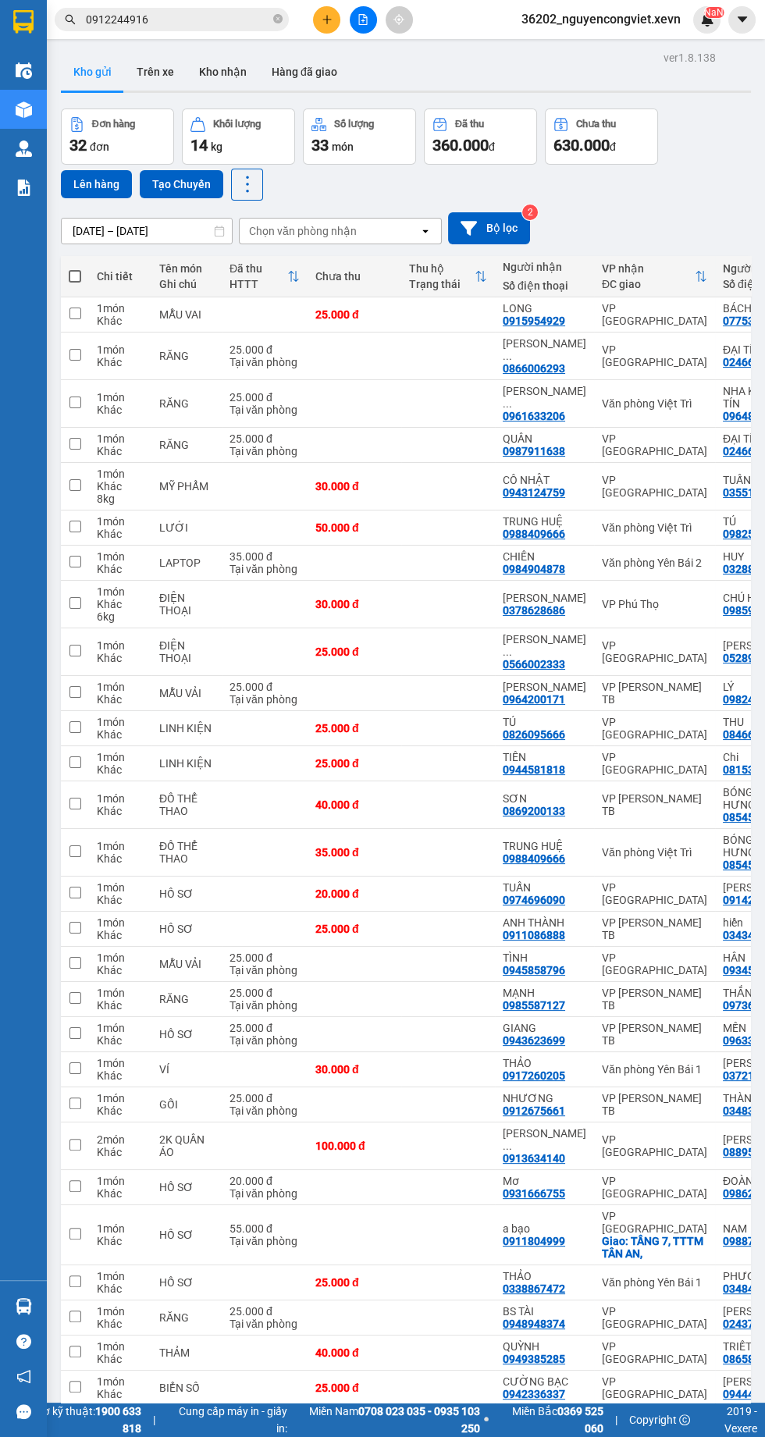
click at [30, 192] on img at bounding box center [24, 188] width 16 height 16
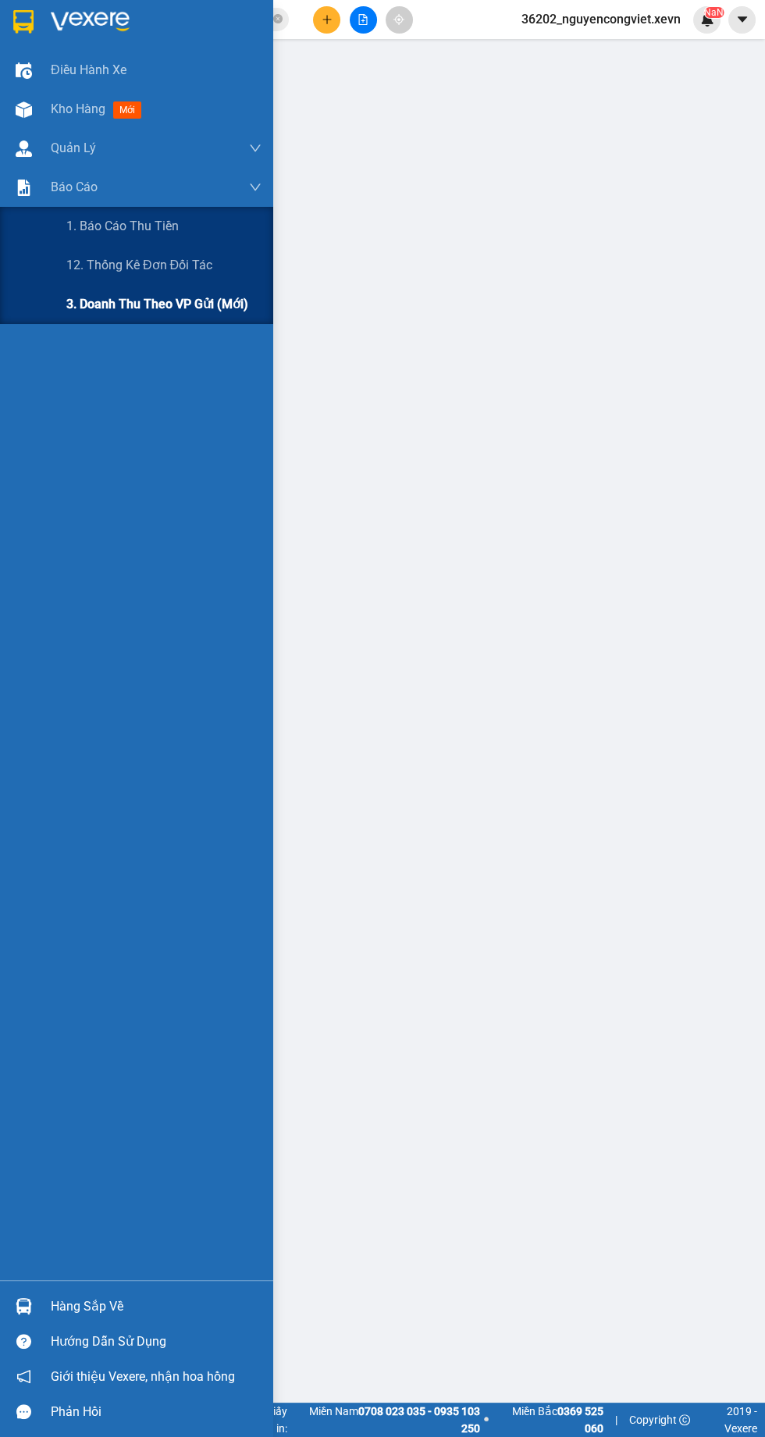
click at [128, 313] on span "3. Doanh Thu theo VP Gửi (mới)" at bounding box center [157, 304] width 182 height 20
